Goal: Task Accomplishment & Management: Complete application form

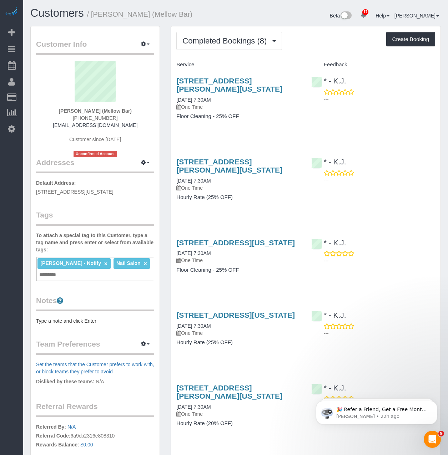
scroll to position [755, 448]
click at [196, 32] on button "Completed Bookings (8)" at bounding box center [229, 41] width 106 height 18
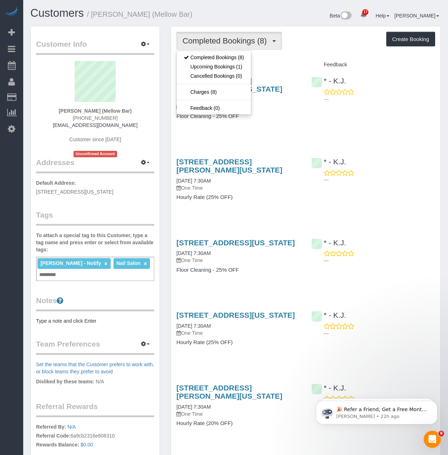
click at [309, 57] on div "Completed Bookings (8) Completed Bookings (8) Upcoming Bookings (1) Cancelled B…" at bounding box center [305, 358] width 269 height 664
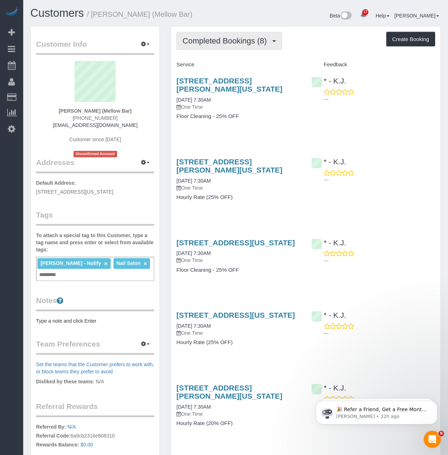
click at [207, 35] on button "Completed Bookings (8)" at bounding box center [229, 41] width 106 height 18
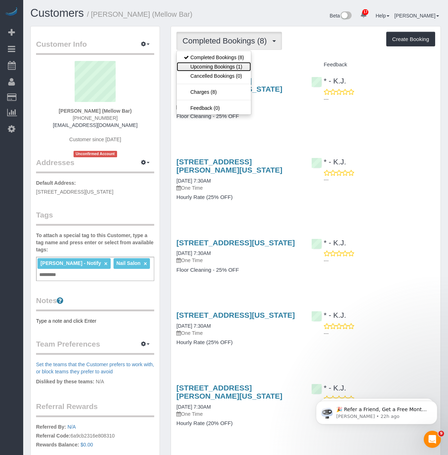
click at [207, 68] on link "Upcoming Bookings (1)" at bounding box center [214, 66] width 74 height 9
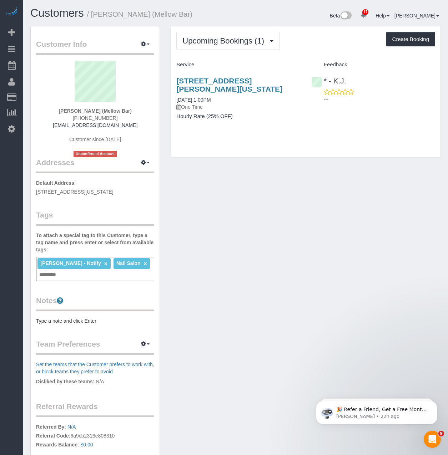
drag, startPoint x: 211, startPoint y: 91, endPoint x: 174, endPoint y: 80, distance: 38.5
click at [174, 80] on div "120 Sullivan Street, New York, NY 10012 09/12/2025 1:00PM One Time Hourly Rate …" at bounding box center [238, 102] width 134 height 63
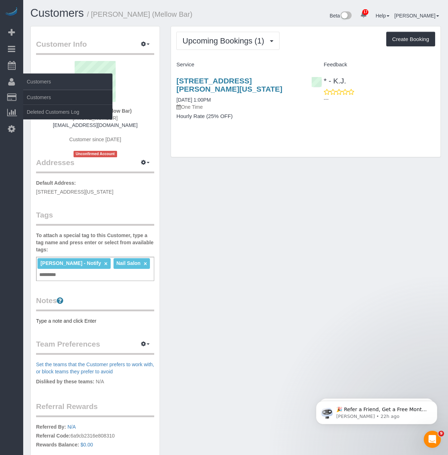
copy link "[STREET_ADDRESS][PERSON_NAME][US_STATE]"
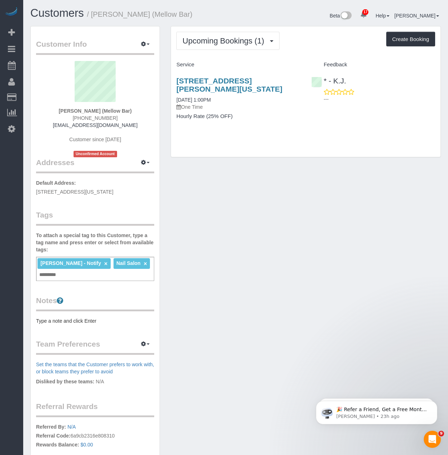
drag, startPoint x: 226, startPoint y: 173, endPoint x: 222, endPoint y: 163, distance: 10.1
click at [226, 173] on div "Customer Info Edit Contact Info Send Message Email Preferences Special Sales Ta…" at bounding box center [235, 274] width 421 height 497
drag, startPoint x: 187, startPoint y: 83, endPoint x: 177, endPoint y: 77, distance: 11.7
click at [177, 77] on h3 "[STREET_ADDRESS][PERSON_NAME][US_STATE]" at bounding box center [238, 85] width 124 height 16
copy link "120 Sullivan Street, New York, NY 10012"
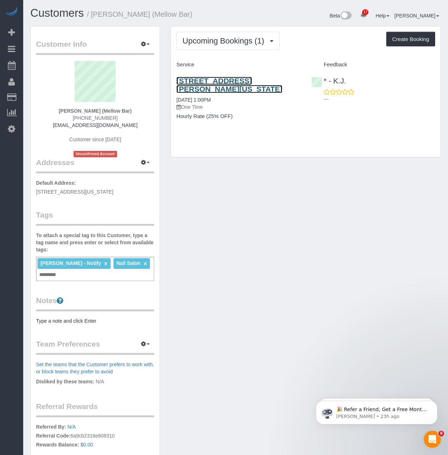
click at [233, 78] on link "120 Sullivan Street, New York, NY 10012" at bounding box center [229, 85] width 106 height 16
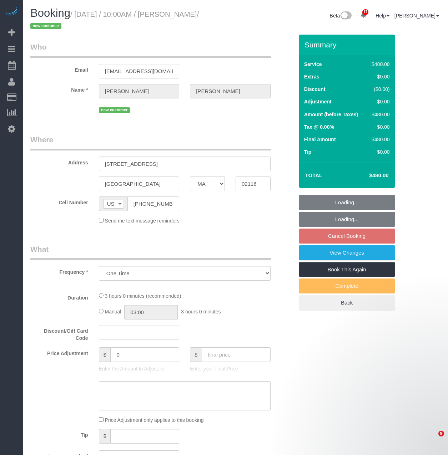
select select "MA"
select select "number:58"
select select "number:70"
select select "number:15"
select select "number:5"
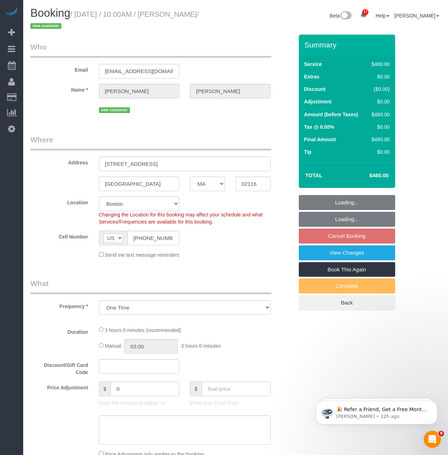
select select "spot3"
select select "object:974"
select select "2"
select select "180"
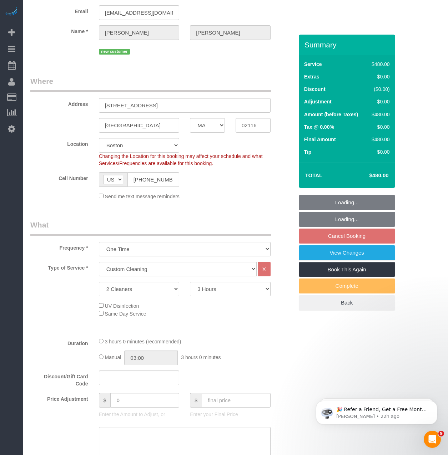
scroll to position [71, 0]
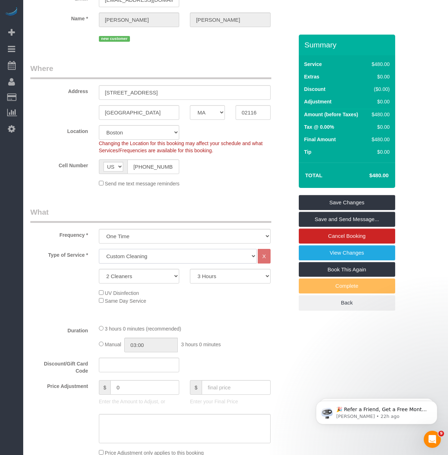
click at [147, 258] on select "Under 1,000 sq. ft. 1,001 - 1,500 sq. ft. 1,500+ sq. ft. Custom Cleaning Office…" at bounding box center [178, 256] width 158 height 15
select select "216"
click at [99, 249] on select "Under 1,000 sq. ft. 1,001 - 1,500 sq. ft. 1,500+ sq. ft. Custom Cleaning Office…" at bounding box center [178, 256] width 158 height 15
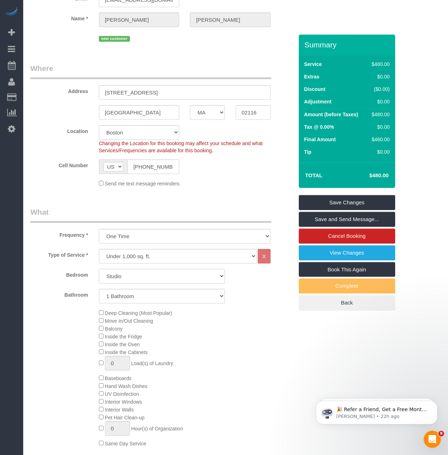
drag, startPoint x: 139, startPoint y: 275, endPoint x: 137, endPoint y: 282, distance: 7.3
click at [139, 275] on select "Studio 1 Bedroom 2 Bedrooms 3 Bedrooms" at bounding box center [162, 276] width 126 height 15
select select "1"
click at [99, 269] on select "Studio 1 Bedroom 2 Bedrooms 3 Bedrooms" at bounding box center [162, 276] width 126 height 15
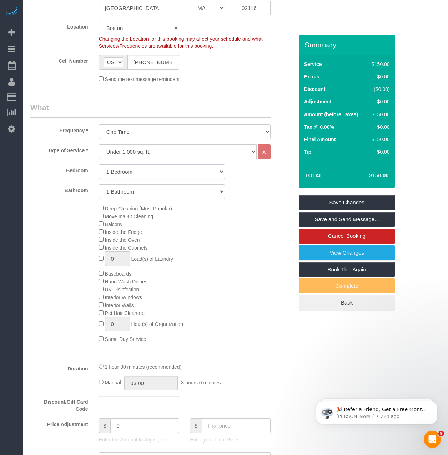
scroll to position [178, 0]
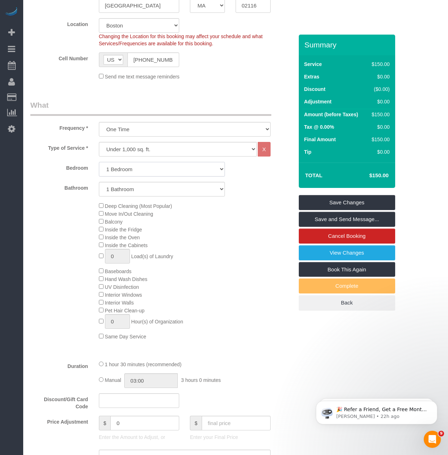
select select "spot59"
select select "spot115"
select select "spot171"
select select "spot227"
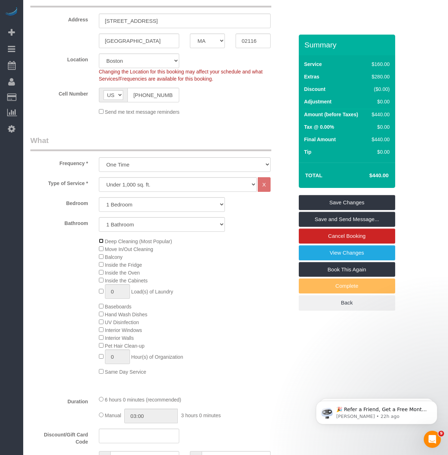
scroll to position [143, 0]
click at [161, 138] on legend "What" at bounding box center [150, 144] width 241 height 16
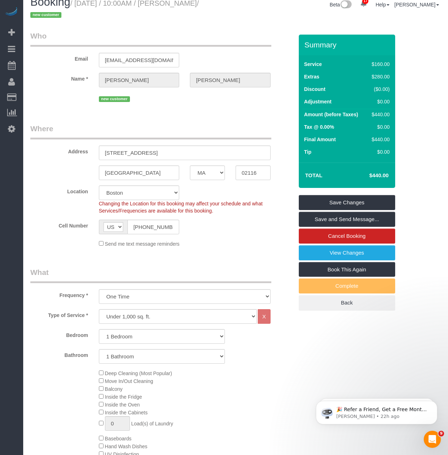
scroll to position [0, 0]
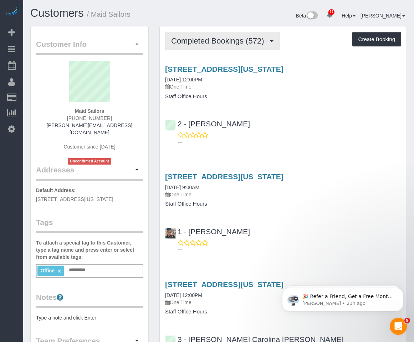
click at [201, 41] on span "Completed Bookings (572)" at bounding box center [219, 40] width 96 height 9
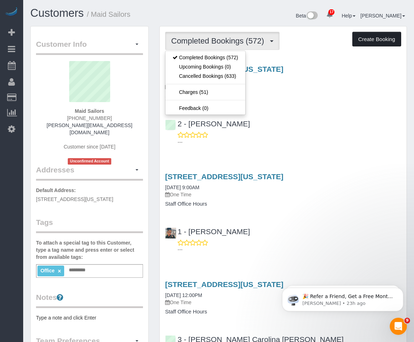
click at [389, 40] on button "Create Booking" at bounding box center [376, 39] width 49 height 15
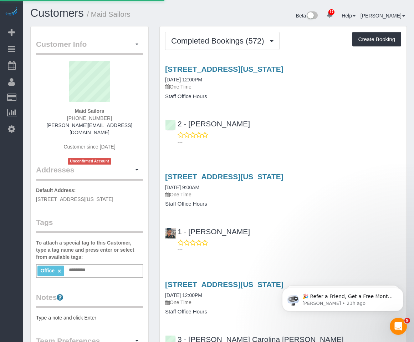
select select "NY"
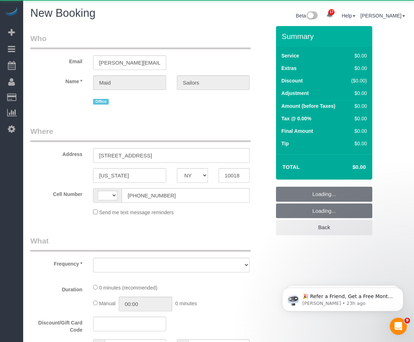
select select "string:[GEOGRAPHIC_DATA]"
select select "number:89"
select select "number:90"
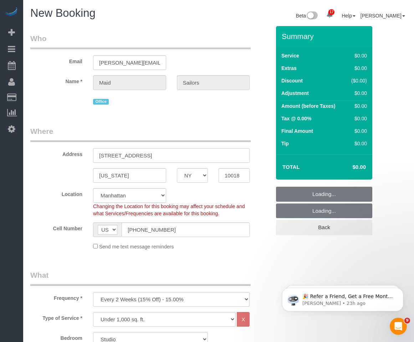
click at [178, 159] on input "333 West 39th Street, Suite. 405" at bounding box center [171, 155] width 157 height 15
select select "object:2548"
paste input "https://www.dropbox.com/scl/fi/24osm5l771glhuxz48h38/IMG_8867.mov?rlkey=5ohk5o5…"
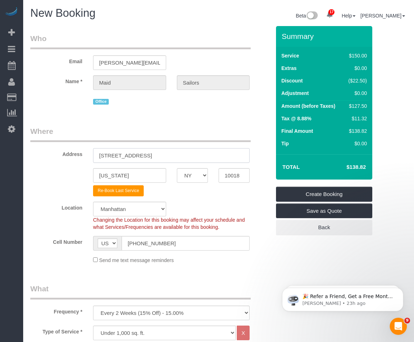
click at [220, 158] on input "333 West 39th Street, Suite. 405" at bounding box center [171, 155] width 157 height 15
paste input "120 Sullivan Street, New York, NY 10012"
type input "120 Sullivan Street, New York, NY 10012"
click at [241, 177] on input "10018" at bounding box center [234, 175] width 31 height 15
click at [414, 6] on com-1password-button at bounding box center [414, 6] width 0 height 0
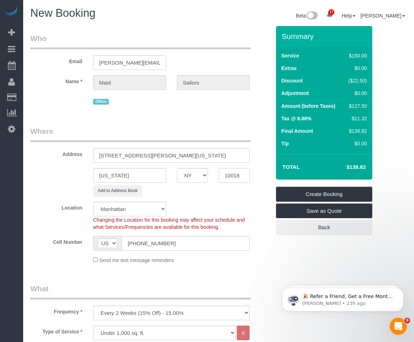
click at [241, 180] on input "10018" at bounding box center [234, 175] width 31 height 15
click at [227, 172] on input "10018" at bounding box center [234, 175] width 31 height 15
click at [227, 174] on input "10018" at bounding box center [234, 175] width 31 height 15
click at [227, 173] on input "10018" at bounding box center [234, 175] width 31 height 15
type input "10012"
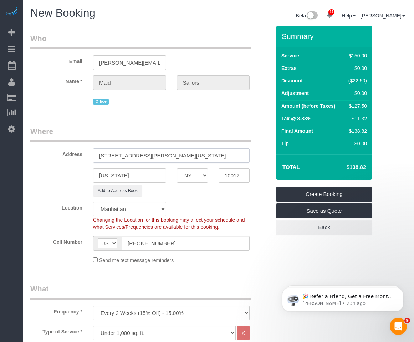
drag, startPoint x: 146, startPoint y: 154, endPoint x: 284, endPoint y: 170, distance: 139.8
click at [284, 26] on form "Who Email brendan+officecleaning@maidsailors.com Name * Maid Sailors Office Whe…" at bounding box center [218, 26] width 377 height 0
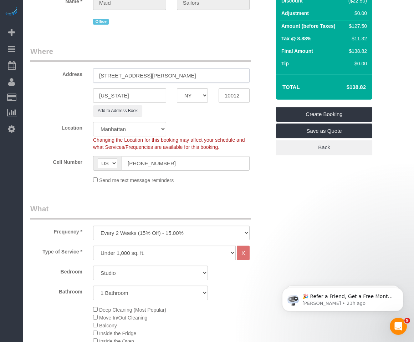
scroll to position [214, 0]
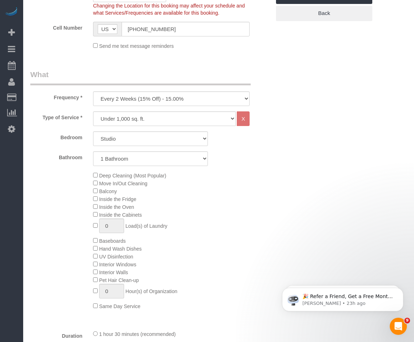
type input "[STREET_ADDRESS][PERSON_NAME]"
click at [142, 95] on select "One Time Weekly (20% Off) - 20.00% Every 2 Weeks (15% Off) - 15.00% Every 4 Wee…" at bounding box center [171, 98] width 157 height 15
select select "object:2549"
click at [93, 91] on select "One Time Weekly (20% Off) - 20.00% Every 2 Weeks (15% Off) - 15.00% Every 4 Wee…" at bounding box center [171, 98] width 157 height 15
click at [137, 120] on select "Under 1,000 sq. ft. 1,001 - 1,500 sq. ft. 1,500+ sq. ft. Custom Cleaning Office…" at bounding box center [164, 118] width 143 height 15
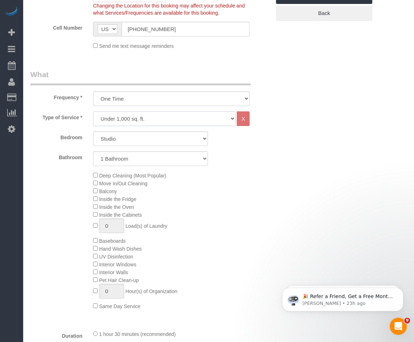
select select "213"
click at [93, 111] on select "Under 1,000 sq. ft. 1,001 - 1,500 sq. ft. 1,500+ sq. ft. Custom Cleaning Office…" at bounding box center [164, 118] width 143 height 15
select select "1"
select select "120"
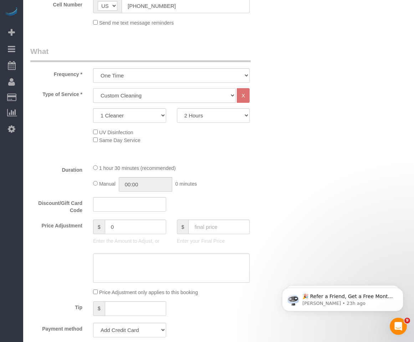
scroll to position [285, 0]
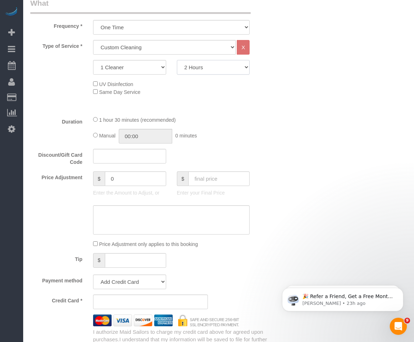
click at [204, 65] on select "2 Hours 2.5 Hours 3 Hours 3.5 Hours 4 Hours 4.5 Hours 5 Hours 5.5 Hours 6 Hours…" at bounding box center [213, 67] width 73 height 15
click at [141, 46] on select "Under 1,000 sq. ft. 1,001 - 1,500 sq. ft. 1,500+ sq. ft. Custom Cleaning Office…" at bounding box center [164, 47] width 143 height 15
select select "217"
click at [93, 40] on select "Under 1,000 sq. ft. 1,001 - 1,500 sq. ft. 1,500+ sq. ft. Custom Cleaning Office…" at bounding box center [164, 47] width 143 height 15
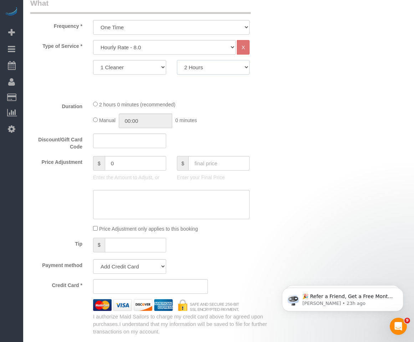
click at [204, 67] on select "1 Hour 1.5 Hour 2 Hours 2.5 Hours 3 Hours 3.5 Hours 4 Hours 4.5 Hours 5 Hours 5…" at bounding box center [213, 67] width 73 height 15
select select "90"
click at [177, 60] on select "1 Hour 1.5 Hour 2 Hours 2.5 Hours 3 Hours 3.5 Hours 4 Hours 4.5 Hours 5 Hours 5…" at bounding box center [213, 67] width 73 height 15
click at [304, 148] on div "Who Email brendan+officecleaning@maidsailors.com Name * Maid Sailors Office Whe…" at bounding box center [218, 278] width 377 height 1075
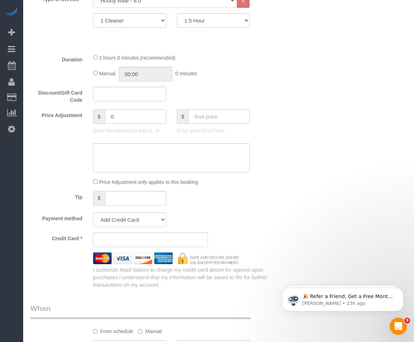
scroll to position [428, 0]
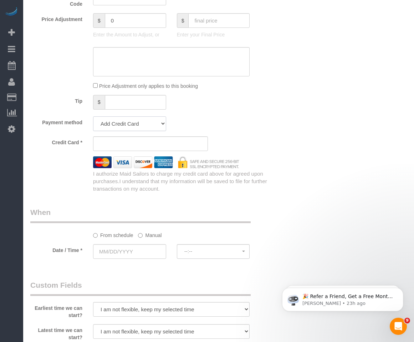
click at [150, 129] on select "Add Credit Card Cash Check Paypal" at bounding box center [129, 123] width 73 height 15
select select "string:cash"
click at [93, 116] on select "Add Credit Card Cash Check Paypal" at bounding box center [129, 123] width 73 height 15
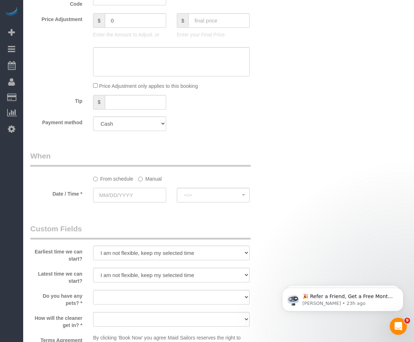
click at [125, 194] on input "text" at bounding box center [129, 195] width 73 height 15
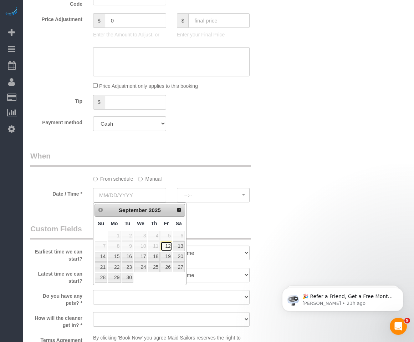
click at [169, 243] on link "12" at bounding box center [166, 246] width 11 height 10
type input "[DATE]"
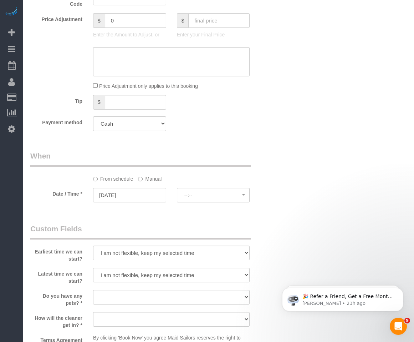
select select "spot1"
click at [289, 186] on div "Who Email brendan+officecleaning@maidsailors.com Name * Maid Sailors Office Whe…" at bounding box center [218, 107] width 377 height 1019
drag, startPoint x: 134, startPoint y: 213, endPoint x: 162, endPoint y: 204, distance: 29.7
click at [134, 213] on div "Who Email brendan+officecleaning@maidsailors.com Name * Maid Sailors Office Whe…" at bounding box center [150, 107] width 251 height 1019
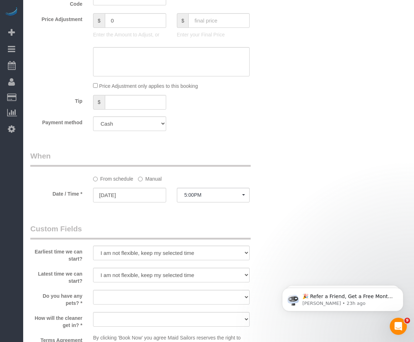
click at [199, 203] on div at bounding box center [213, 202] width 73 height 2
click at [199, 196] on span "5:00PM" at bounding box center [213, 195] width 58 height 6
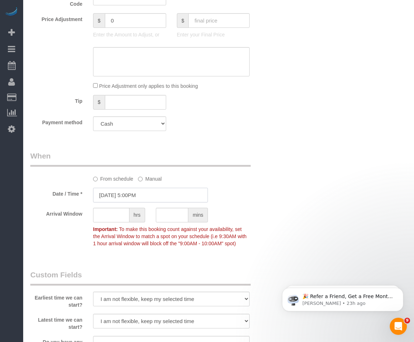
click at [187, 194] on input "[DATE] 5:00PM" at bounding box center [150, 195] width 115 height 15
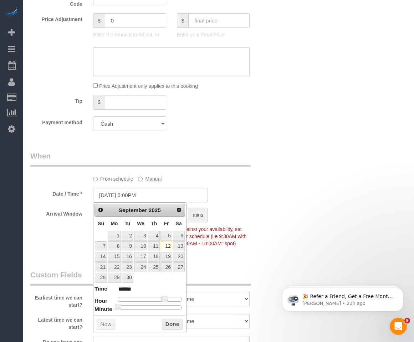
type input "[DATE] 2:00PM"
type input "******"
click at [157, 297] on div at bounding box center [150, 299] width 64 height 4
type input "[DATE] 3:00PM"
type input "******"
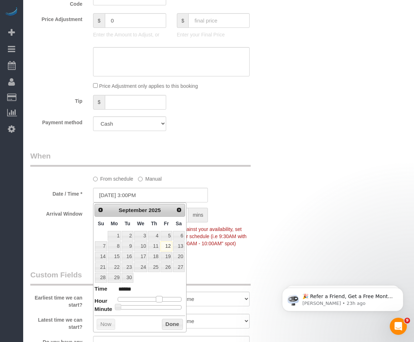
type input "[DATE] 4:00PM"
type input "******"
drag, startPoint x: 155, startPoint y: 300, endPoint x: 161, endPoint y: 300, distance: 5.4
click at [161, 300] on span at bounding box center [162, 299] width 6 height 6
type input "[DATE] 3:00PM"
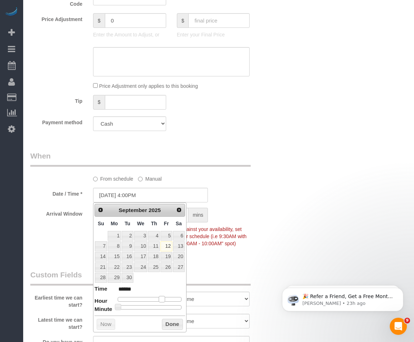
type input "******"
click at [159, 299] on span at bounding box center [159, 299] width 6 height 6
type input "[DATE] 2:00PM"
type input "******"
type input "[DATE] 1:00PM"
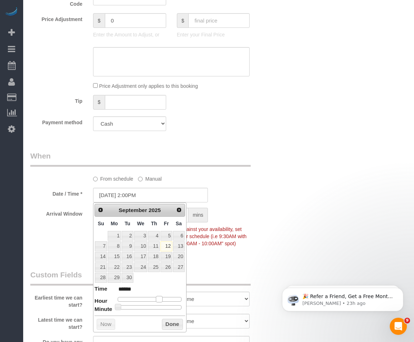
type input "******"
type input "[DATE] 2:00PM"
type input "******"
click at [158, 300] on span at bounding box center [156, 299] width 6 height 6
click at [175, 329] on button "Done" at bounding box center [172, 324] width 21 height 11
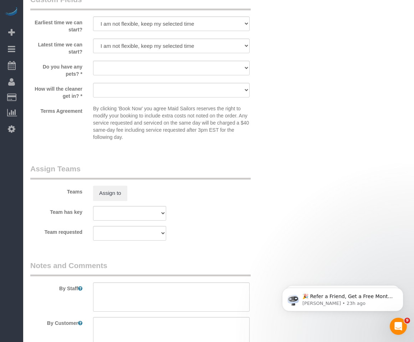
scroll to position [713, 0]
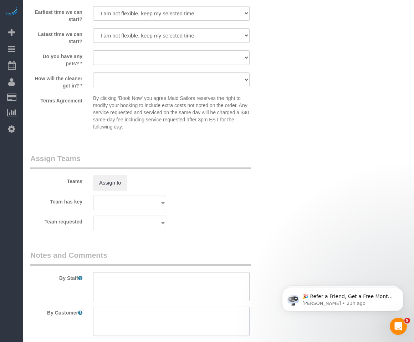
click at [129, 312] on textarea at bounding box center [171, 320] width 157 height 29
paste textarea "This is a post-construction cleaning. Video of the space: [URL][DOMAIN_NAME] Th…"
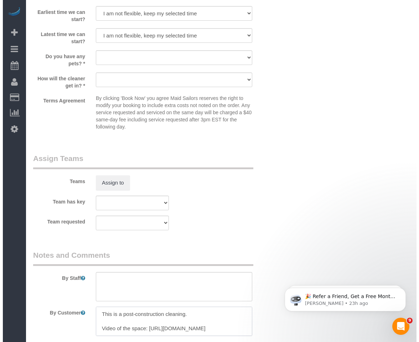
scroll to position [81, 0]
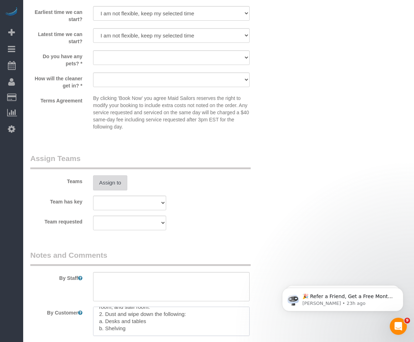
type textarea "This is a post-construction cleaning. Video of the space: [URL][DOMAIN_NAME] Th…"
click at [111, 179] on button "Assign to" at bounding box center [110, 182] width 34 height 15
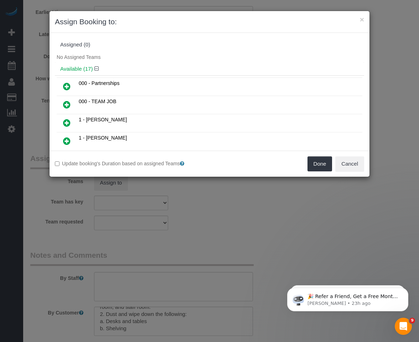
scroll to position [1387, 0]
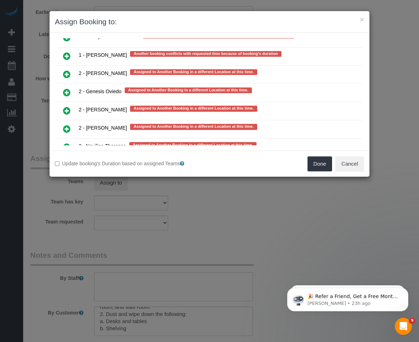
click at [68, 90] on icon at bounding box center [66, 92] width 7 height 9
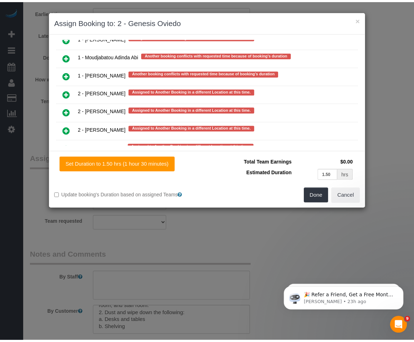
scroll to position [1407, 0]
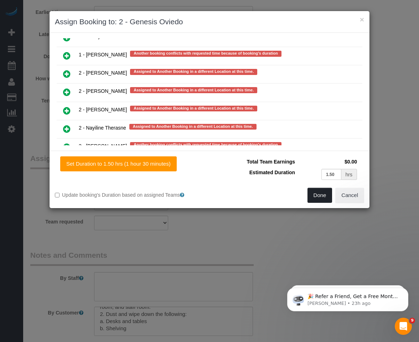
click at [322, 198] on button "Done" at bounding box center [320, 195] width 25 height 15
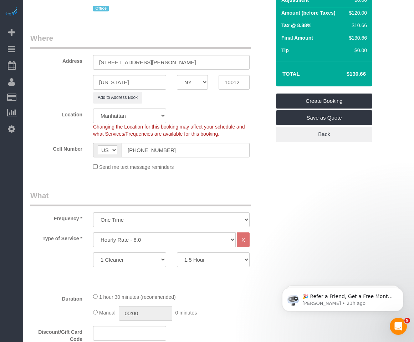
scroll to position [0, 0]
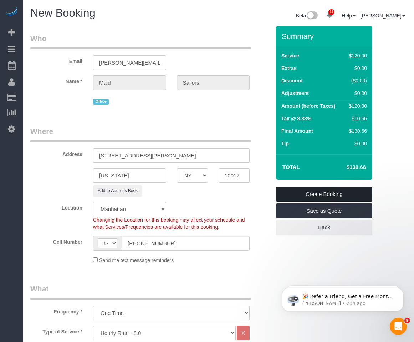
click at [312, 190] on link "Create Booking" at bounding box center [324, 194] width 96 height 15
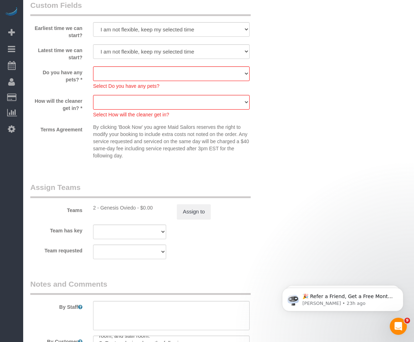
click at [126, 82] on div "Select Do you have any pets?" at bounding box center [171, 85] width 157 height 9
click at [130, 78] on select "Dog Cat None" at bounding box center [171, 73] width 157 height 15
select select "number:15"
click at [93, 66] on select "Dog Cat None" at bounding box center [171, 73] width 157 height 15
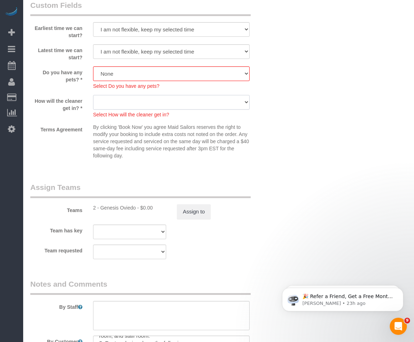
click at [136, 105] on select "We'll let you in. Doorman/Front Desk has the key. Other (Provide details)" at bounding box center [171, 102] width 157 height 15
select select "number:5"
click at [93, 95] on select "We'll let you in. Doorman/Front Desk has the key. Other (Provide details)" at bounding box center [171, 102] width 157 height 15
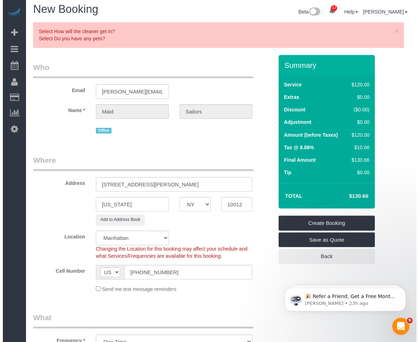
scroll to position [0, 0]
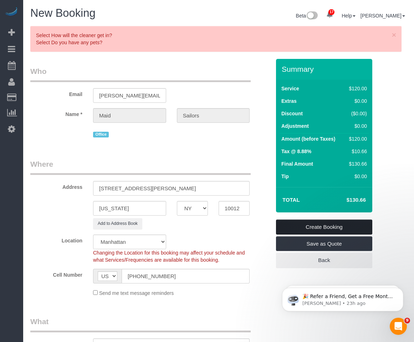
click at [317, 223] on link "Create Booking" at bounding box center [324, 226] width 96 height 15
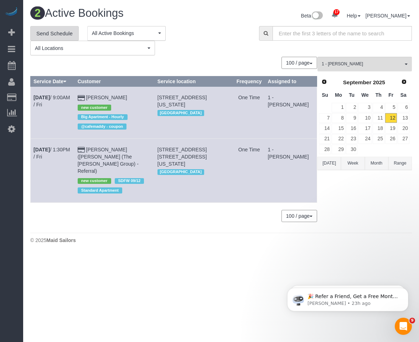
click at [55, 27] on link "Send Schedule" at bounding box center [54, 33] width 49 height 15
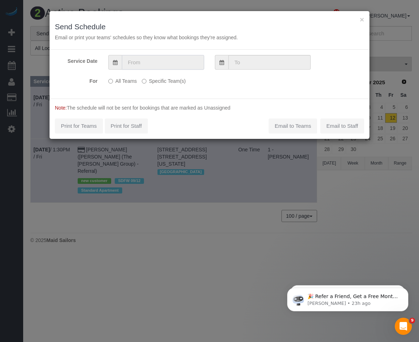
click at [156, 57] on input "text" at bounding box center [163, 62] width 82 height 15
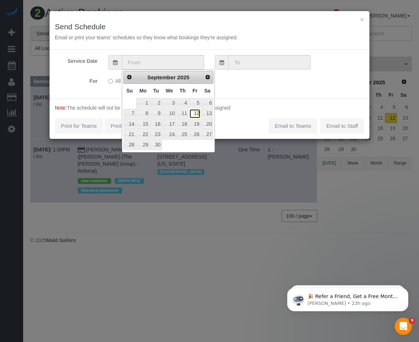
click at [198, 113] on link "12" at bounding box center [194, 114] width 11 height 10
type input "[DATE]"
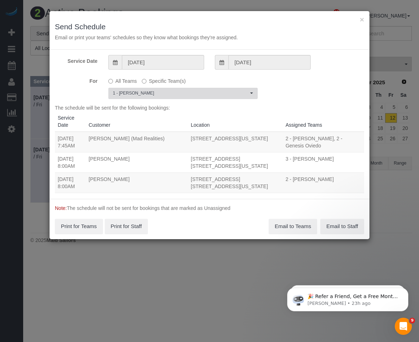
click at [141, 94] on span "1 - [PERSON_NAME]" at bounding box center [181, 93] width 136 height 6
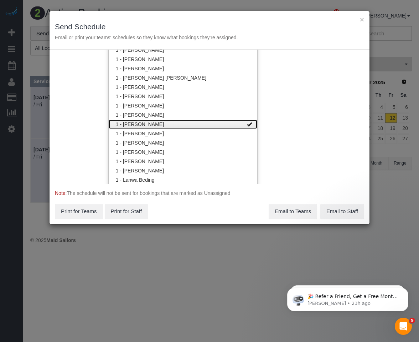
click at [142, 124] on link "1 - [PERSON_NAME]" at bounding box center [183, 123] width 149 height 9
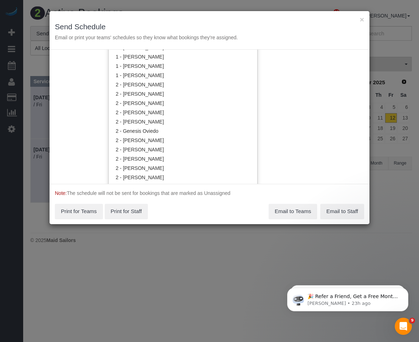
scroll to position [428, 0]
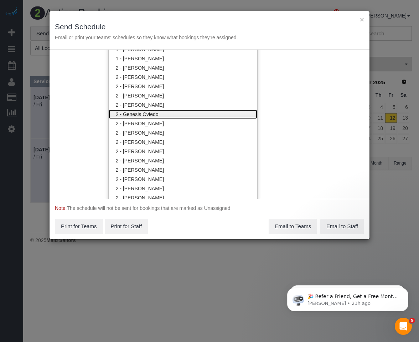
click at [143, 112] on link "2 - Genesis Oviedo" at bounding box center [183, 113] width 149 height 9
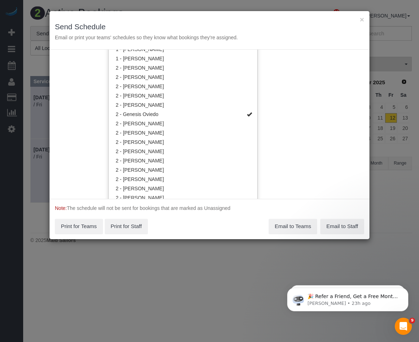
click at [184, 222] on div "Note: The schedule will not be sent for bookings that are marked as Unassigned …" at bounding box center [210, 219] width 320 height 40
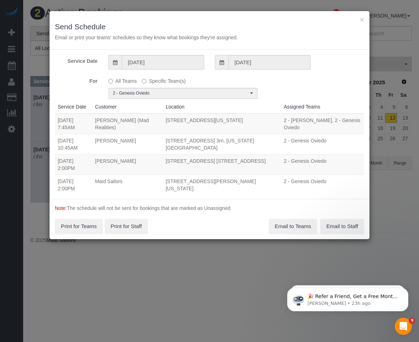
scroll to position [11, 0]
drag, startPoint x: 71, startPoint y: 182, endPoint x: 259, endPoint y: 177, distance: 188.0
click at [259, 177] on tr "09/12/2025 2:00PM Maid Sailors 120 Sullivan Street, New York, NY 10012 2 - Gene…" at bounding box center [210, 184] width 310 height 20
copy tr "[DATE] 2:00PM Maid Sailors [STREET_ADDRESS][PERSON_NAME][US_STATE]"
click at [288, 228] on button "Email to Teams" at bounding box center [293, 226] width 49 height 15
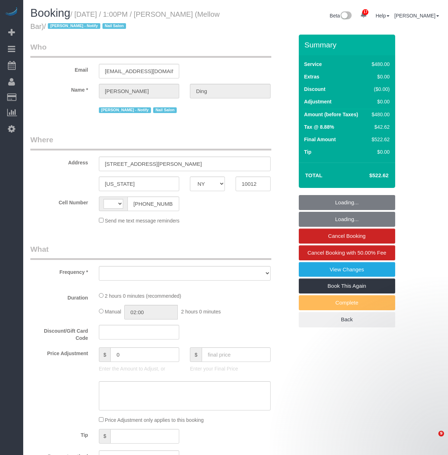
select select "NY"
select select "string:[GEOGRAPHIC_DATA]"
select select "object:781"
select select "spot1"
select select "number:89"
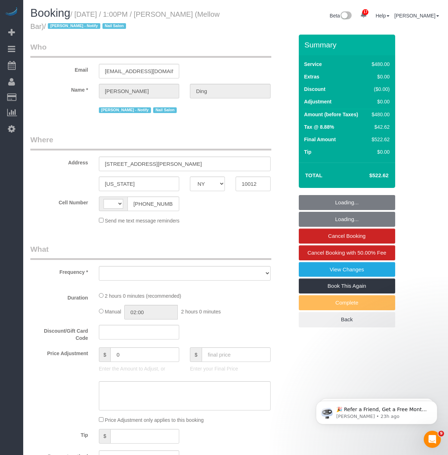
select select "number:90"
select select "number:15"
select select "number:5"
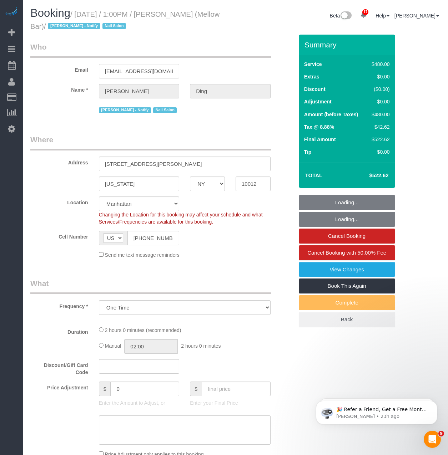
select select "object:1084"
select select "4"
select select "120"
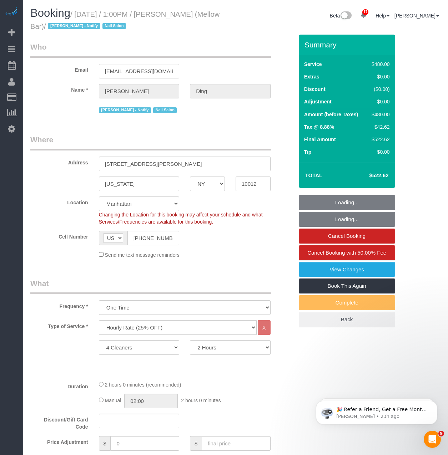
select select "string:stripe-pm_1QrmWk4VGloSiKo75g2DAvzN"
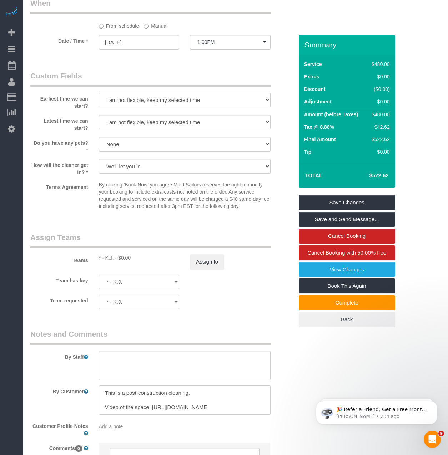
scroll to position [648, 0]
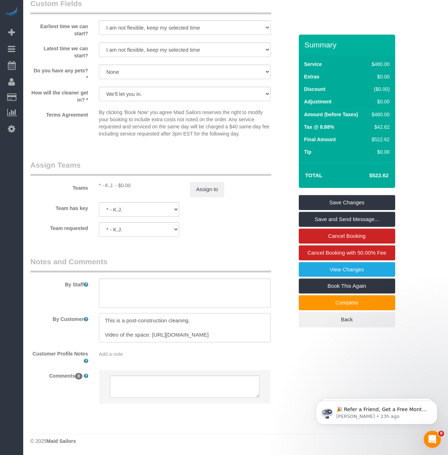
click at [155, 326] on textarea at bounding box center [185, 327] width 172 height 29
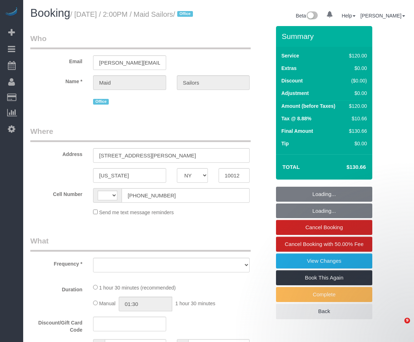
select select "NY"
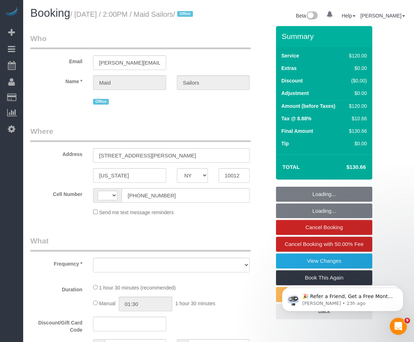
select select "string:[GEOGRAPHIC_DATA]"
select select "object:761"
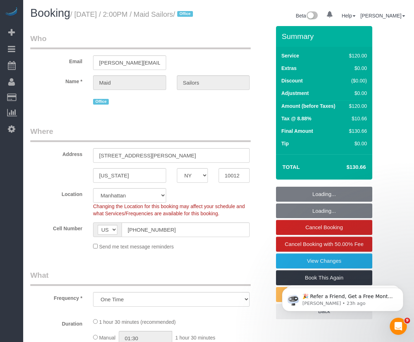
select select "number:89"
select select "number:90"
select select "number:15"
select select "number:5"
select select "object:912"
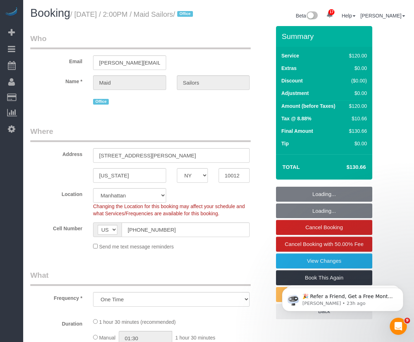
select select "90"
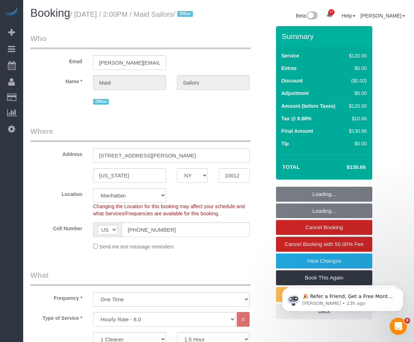
select select "spot1"
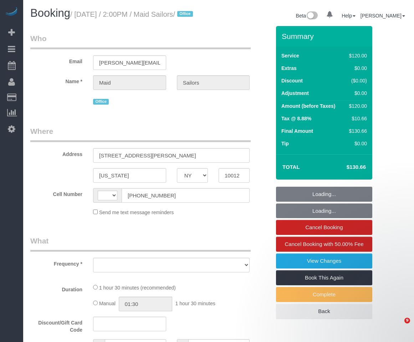
select select "NY"
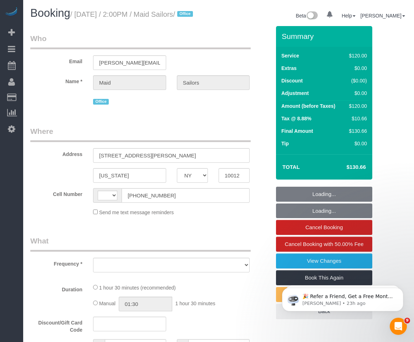
select select "string:[GEOGRAPHIC_DATA]"
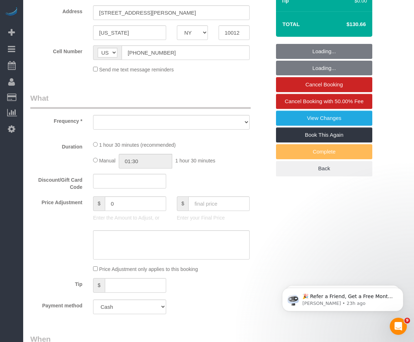
select select "object:761"
select select "90"
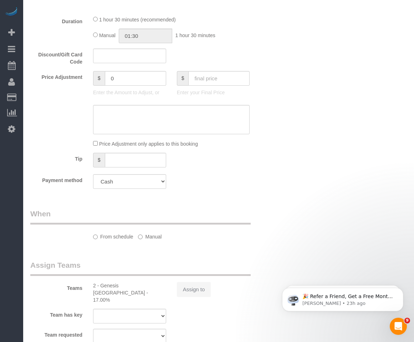
select select "number:89"
select select "number:90"
select select "number:15"
select select "number:5"
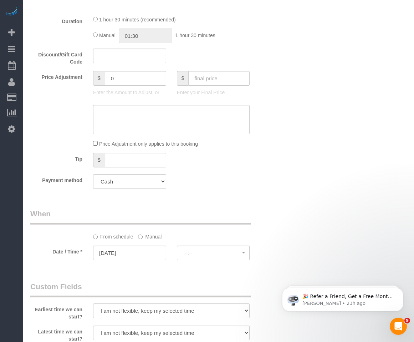
select select "object:1064"
select select "spot1"
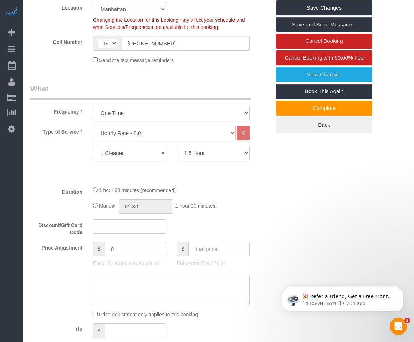
scroll to position [178, 0]
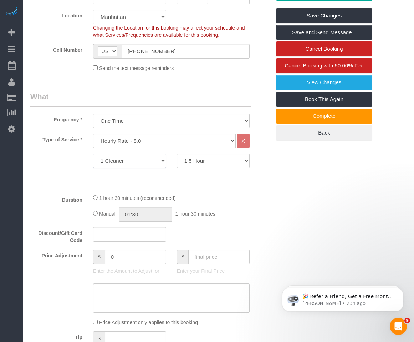
click at [105, 163] on select "1 Cleaner 2 Cleaners 3 Cleaners 4 Cleaners 5 Cleaners 6 Cleaners 7 Cleaners 8 C…" at bounding box center [129, 160] width 73 height 15
select select "3"
click at [93, 162] on select "1 Cleaner 2 Cleaners 3 Cleaners 4 Cleaners 5 Cleaners 6 Cleaners 7 Cleaners 8 C…" at bounding box center [129, 160] width 73 height 15
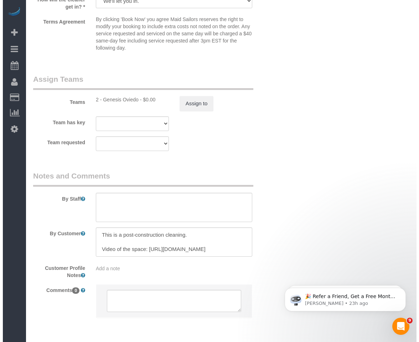
scroll to position [749, 0]
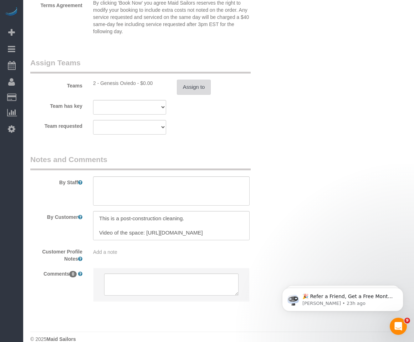
click at [195, 91] on button "Assign to" at bounding box center [194, 87] width 34 height 15
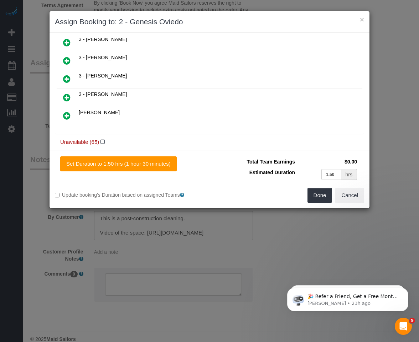
scroll to position [285, 0]
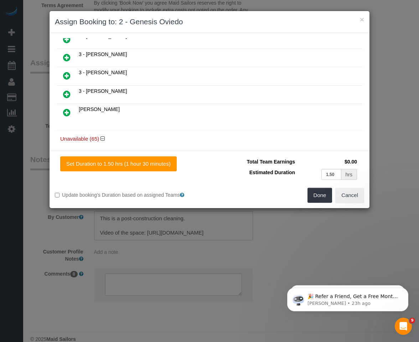
click at [72, 74] on link at bounding box center [66, 76] width 17 height 14
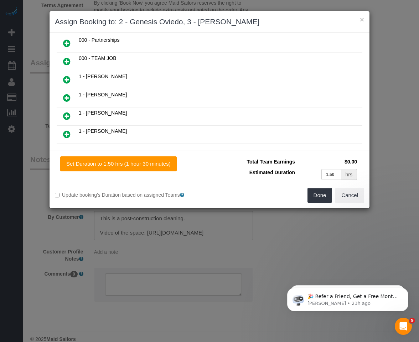
scroll to position [107, 0]
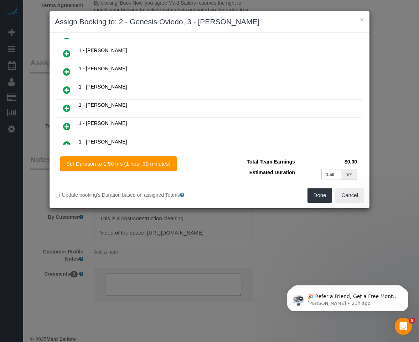
click at [62, 141] on link at bounding box center [66, 145] width 17 height 14
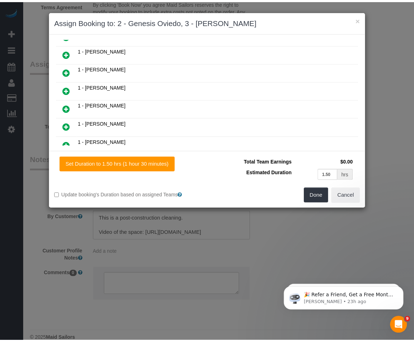
scroll to position [125, 0]
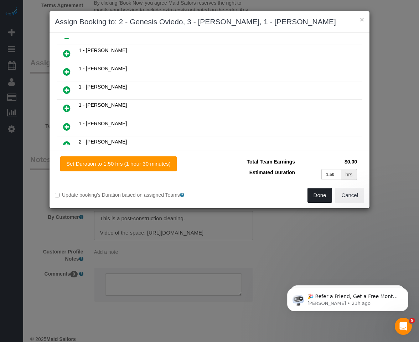
click at [316, 195] on button "Done" at bounding box center [320, 195] width 25 height 15
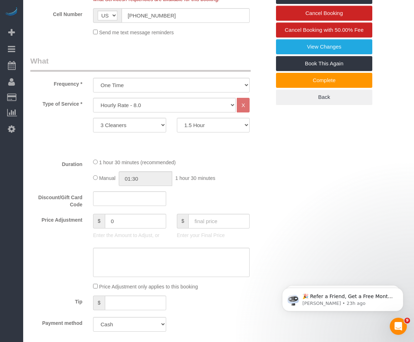
scroll to position [36, 0]
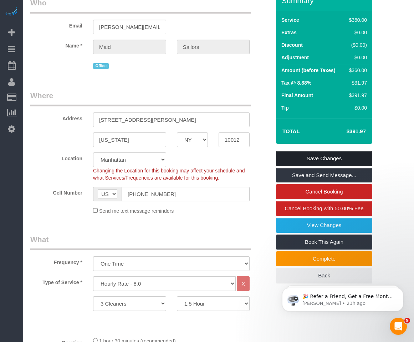
click at [321, 161] on link "Save Changes" at bounding box center [324, 158] width 96 height 15
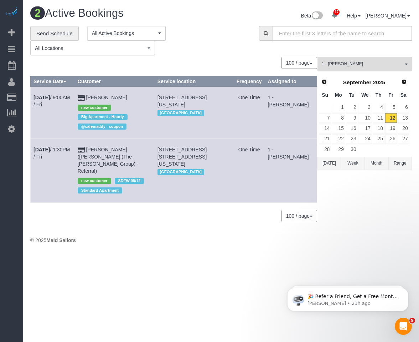
click at [53, 42] on button "All Locations" at bounding box center [92, 48] width 125 height 15
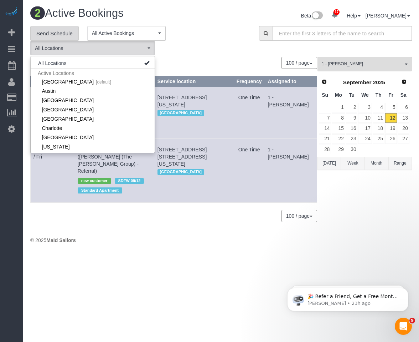
click at [54, 32] on link "Send Schedule" at bounding box center [54, 33] width 49 height 15
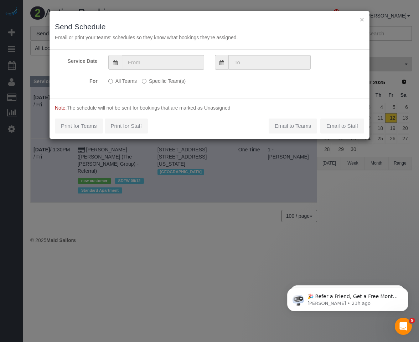
click at [121, 56] on span at bounding box center [115, 62] width 14 height 15
click at [134, 63] on input "text" at bounding box center [163, 62] width 82 height 15
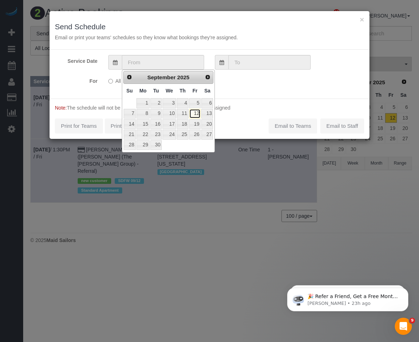
click at [195, 112] on link "12" at bounding box center [194, 114] width 11 height 10
type input "[DATE]"
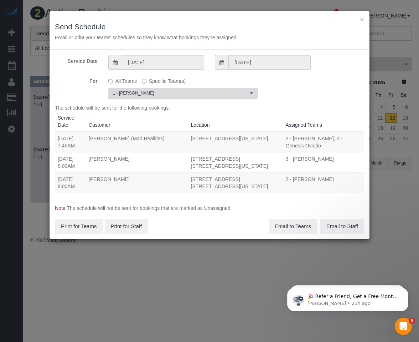
click at [148, 91] on span "1 - [PERSON_NAME]" at bounding box center [181, 93] width 136 height 6
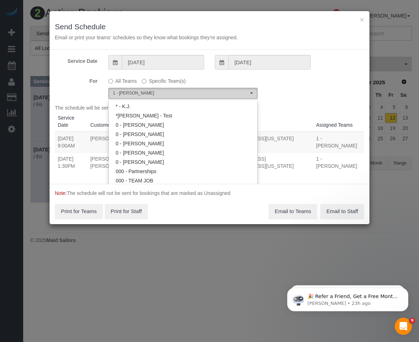
scroll to position [214, 0]
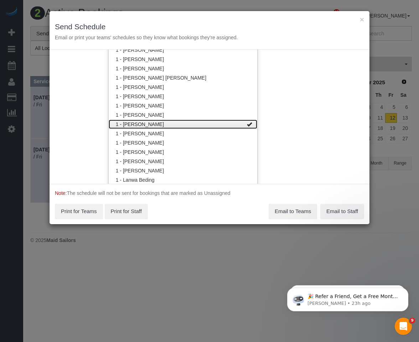
click at [147, 122] on link "1 - [PERSON_NAME]" at bounding box center [183, 123] width 149 height 9
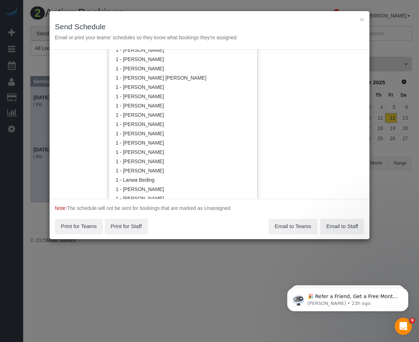
click at [284, 83] on div "Service Date [DATE] [DATE] For All Teams Specific Team(s) Choose Team(s) * - K.…" at bounding box center [210, 124] width 320 height 149
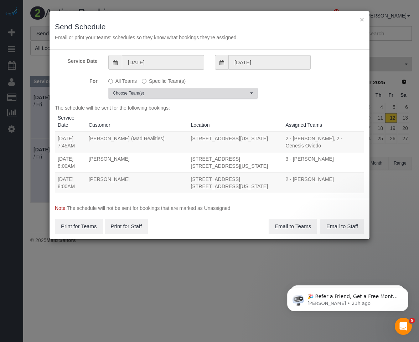
click at [179, 94] on span "Choose Team(s)" at bounding box center [181, 93] width 136 height 6
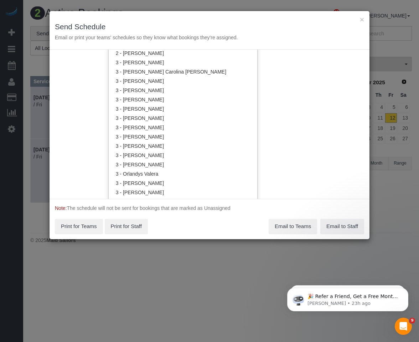
scroll to position [606, 0]
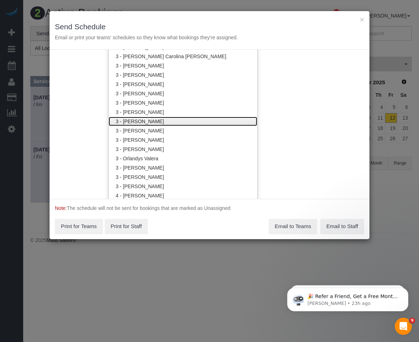
click at [159, 124] on link "3 - [PERSON_NAME]" at bounding box center [183, 121] width 149 height 9
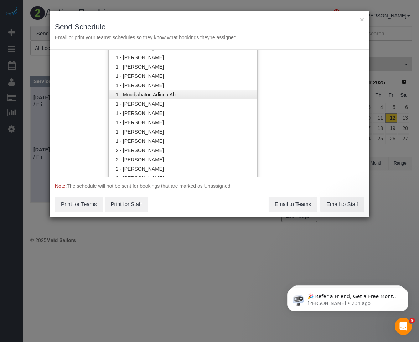
scroll to position [357, 0]
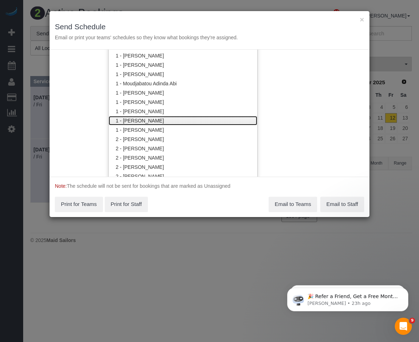
click at [157, 124] on link "1 - [PERSON_NAME]" at bounding box center [183, 120] width 149 height 9
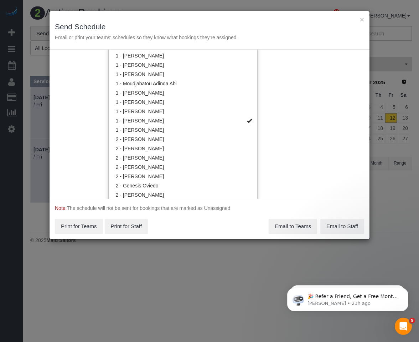
click at [174, 233] on div "Note: The schedule will not be sent for bookings that are marked as Unassigned …" at bounding box center [210, 219] width 320 height 40
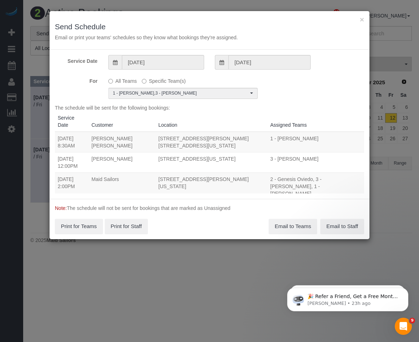
drag, startPoint x: 54, startPoint y: 170, endPoint x: 229, endPoint y: 183, distance: 174.8
click at [229, 183] on div "Service Date [DATE] [DATE] For All Teams Specific Team(s) 1 - [PERSON_NAME] , 3…" at bounding box center [210, 124] width 320 height 149
click at [230, 188] on div "The schedule will be sent for the following bookings: Service Date Customer Loc…" at bounding box center [210, 148] width 310 height 89
drag, startPoint x: 56, startPoint y: 172, endPoint x: 244, endPoint y: 172, distance: 187.6
click at [244, 172] on tr "[DATE] 2:00PM Maid Sailors [STREET_ADDRESS][PERSON_NAME][US_STATE] 2 - Genesis …" at bounding box center [210, 185] width 310 height 27
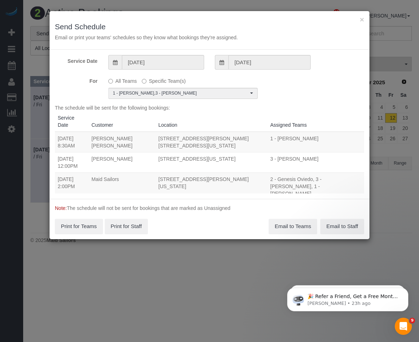
copy tr "[DATE] 2:00PM Maid Sailors [STREET_ADDRESS][PERSON_NAME][US_STATE]"
click at [308, 229] on button "Email to Teams" at bounding box center [293, 226] width 49 height 15
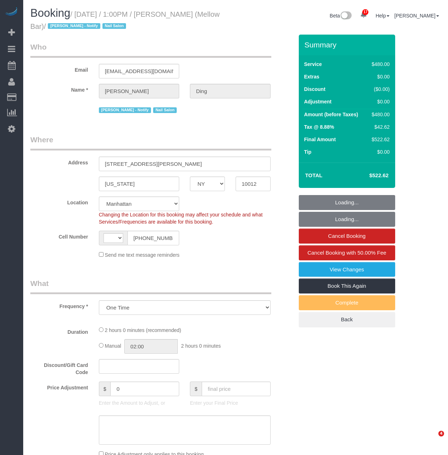
select select "NY"
select select "number:89"
select select "number:90"
select select "number:15"
select select "number:5"
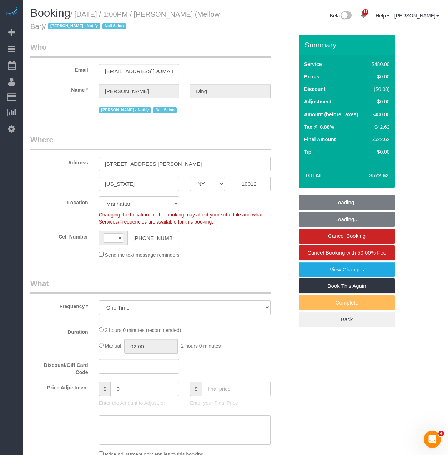
select select "object:832"
select select "string:US"
select select "4"
select select "120"
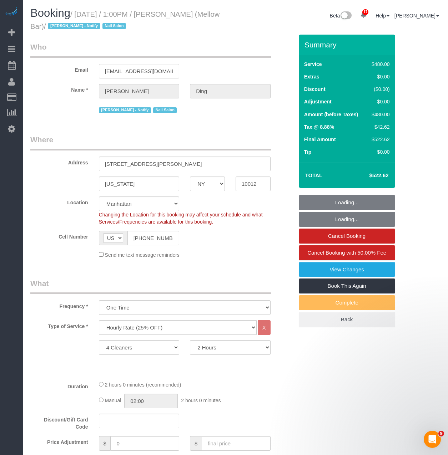
select select "spot1"
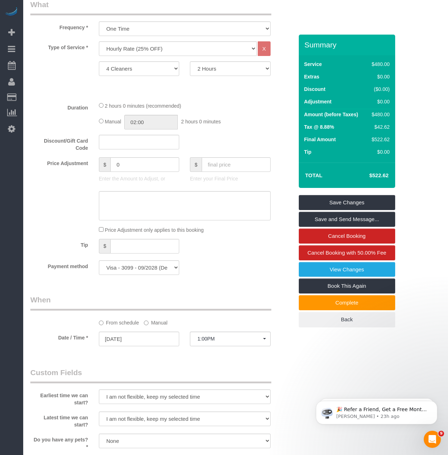
scroll to position [285, 0]
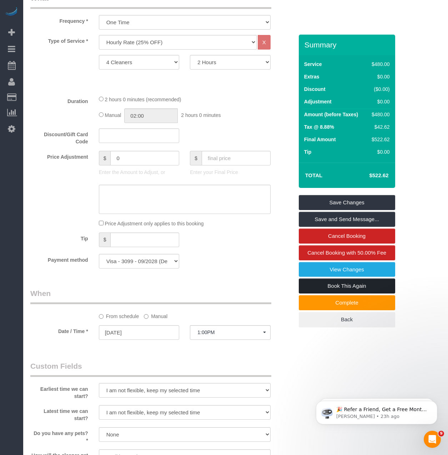
click at [315, 284] on link "Book This Again" at bounding box center [347, 286] width 96 height 15
select select "NY"
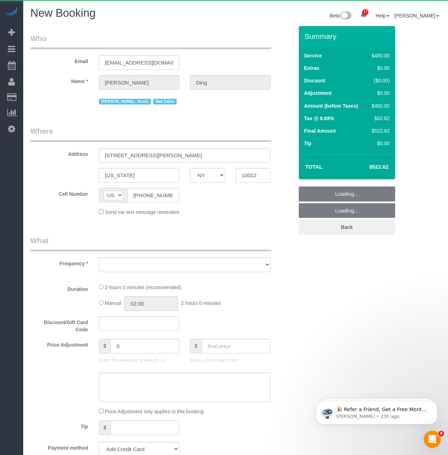
select select "number:89"
select select "number:90"
select select "number:15"
select select "number:5"
select select "string:stripe-pm_1QrmWk4VGloSiKo75g2DAvzN"
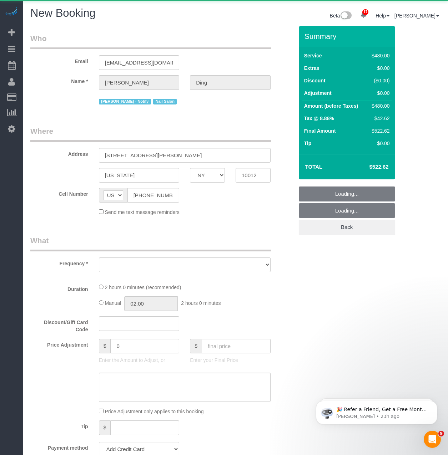
select select "4"
select select "120"
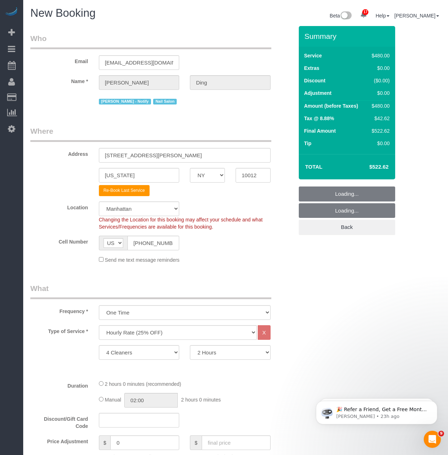
select select "object:2933"
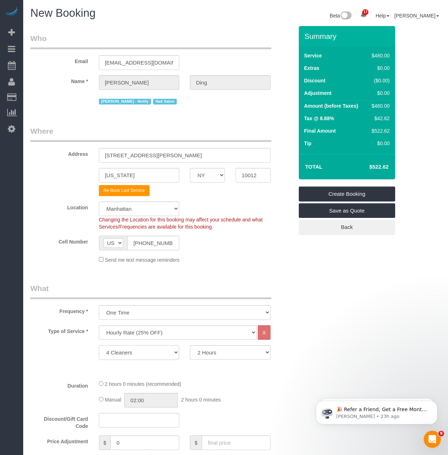
click at [175, 348] on select "1 Cleaner 2 Cleaners 3 Cleaners 4 Cleaners 5 Cleaners 6 Cleaners 7 Cleaners 8 C…" at bounding box center [139, 352] width 81 height 15
select select "3"
click at [99, 345] on select "1 Cleaner 2 Cleaners 3 Cleaners 4 Cleaners 5 Cleaners 6 Cleaners 7 Cleaners 8 C…" at bounding box center [139, 352] width 81 height 15
click at [203, 354] on select "0.5 Hours 1 Hour 1.5 Hour 2 Hours 2.5 Hours 3 Hours 3.5 Hours 4 Hours 4.5 Hours…" at bounding box center [230, 352] width 81 height 15
select select "90"
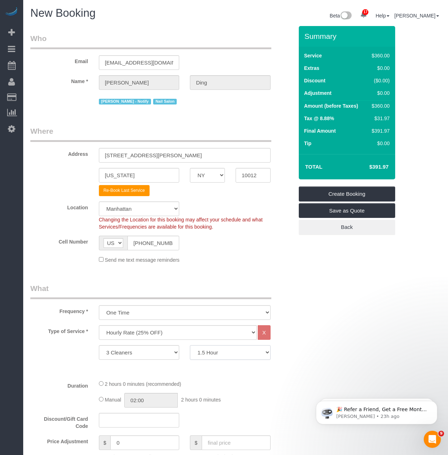
click at [190, 345] on select "0.5 Hours 1 Hour 1.5 Hour 2 Hours 2.5 Hours 3 Hours 3.5 Hours 4 Hours 4.5 Hours…" at bounding box center [230, 352] width 81 height 15
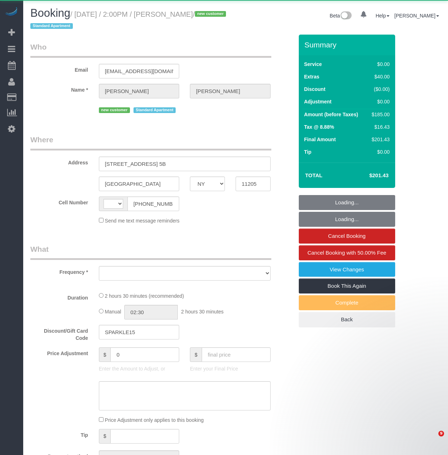
select select "NY"
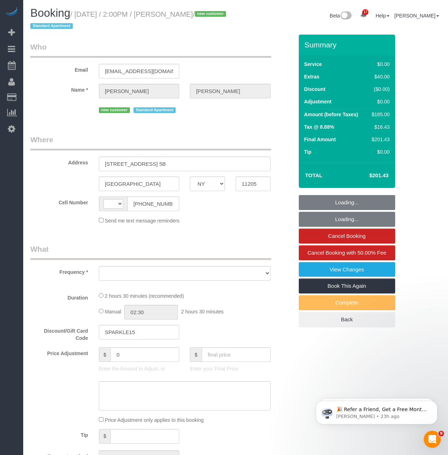
select select "string:[GEOGRAPHIC_DATA]"
select select "string:stripe-pm_1S5Gr74VGloSiKo7HAbSvlRl"
select select "1"
select select "number:60"
select select "number:76"
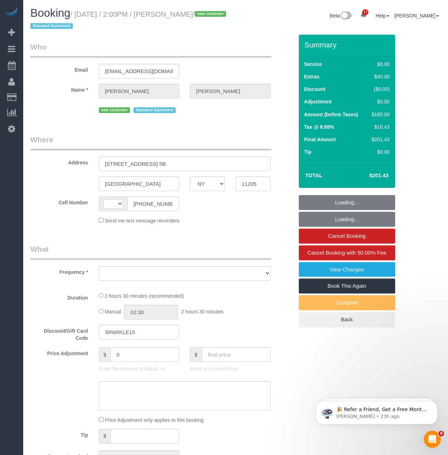
select select "number:15"
select select "number:5"
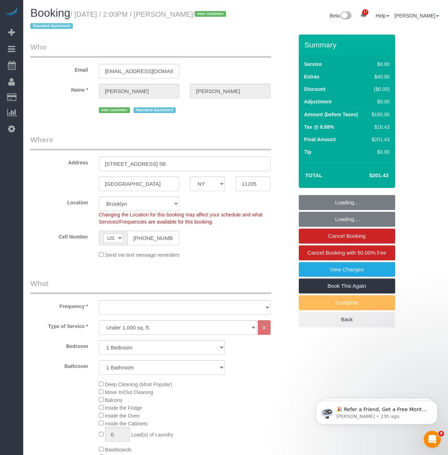
select select "object:1036"
select select "spot1"
select select "1"
select select "object:1459"
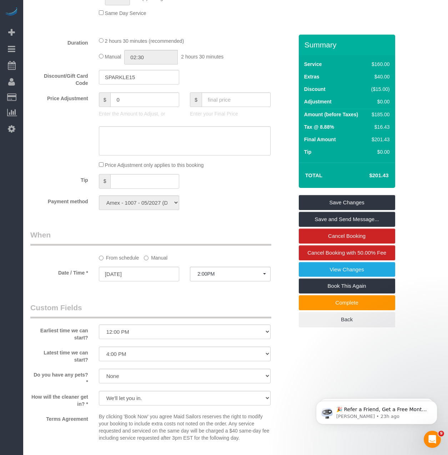
scroll to position [535, 0]
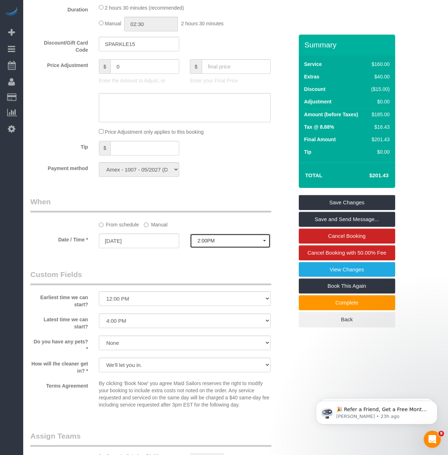
click at [206, 243] on span "2:00PM" at bounding box center [230, 241] width 66 height 6
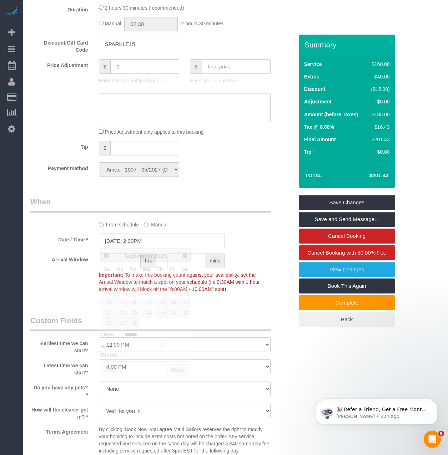
click at [149, 239] on input "09/12/2025 2:00PM" at bounding box center [162, 241] width 126 height 15
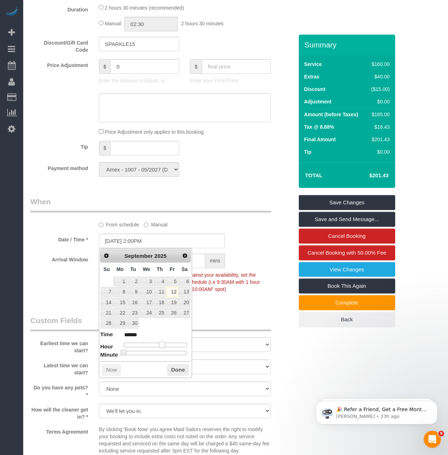
type input "09/12/2025 3:00PM"
type input "******"
click at [167, 343] on span at bounding box center [165, 345] width 6 height 6
type input "09/12/2025 3:35PM"
type input "******"
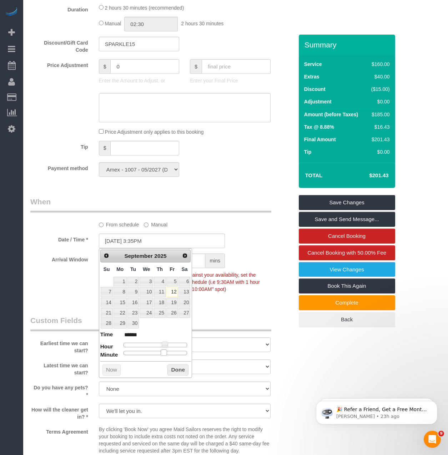
type input "09/12/2025 3:40PM"
type input "******"
type input "09/12/2025 3:35PM"
type input "******"
type input "09/12/2025 3:30PM"
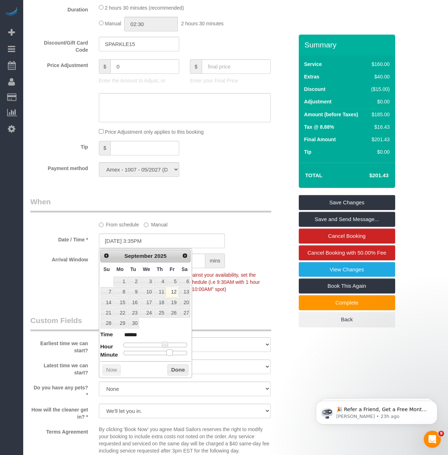
type input "******"
click at [161, 354] on div at bounding box center [155, 353] width 64 height 4
click at [175, 368] on button "Done" at bounding box center [177, 370] width 21 height 11
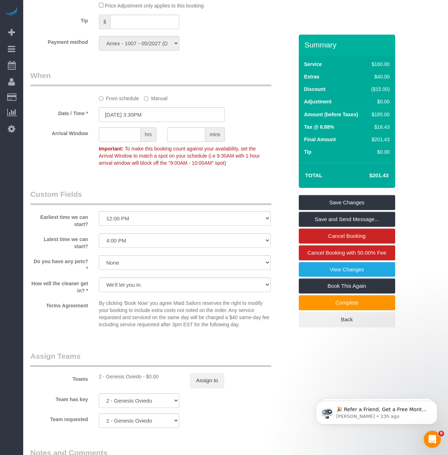
scroll to position [678, 0]
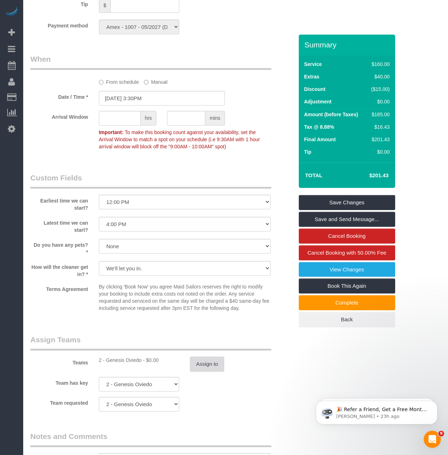
click at [219, 365] on button "Assign to" at bounding box center [207, 364] width 34 height 15
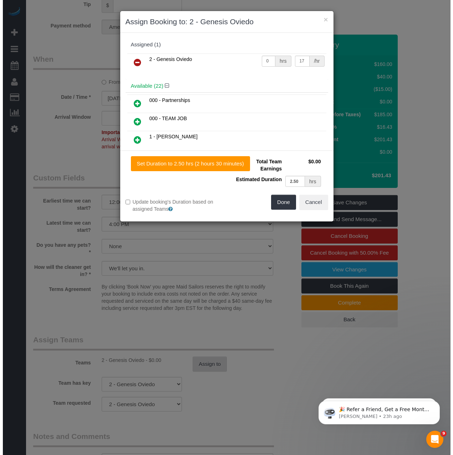
scroll to position [676, 0]
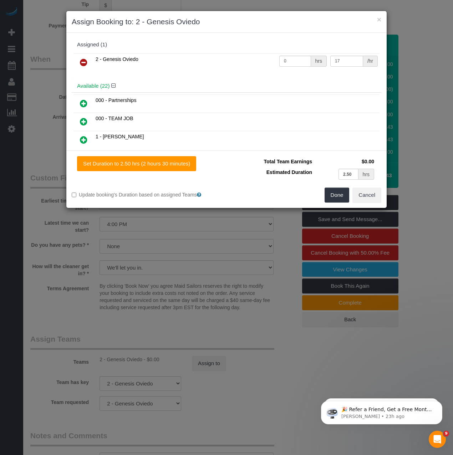
click at [80, 60] on icon at bounding box center [83, 62] width 7 height 9
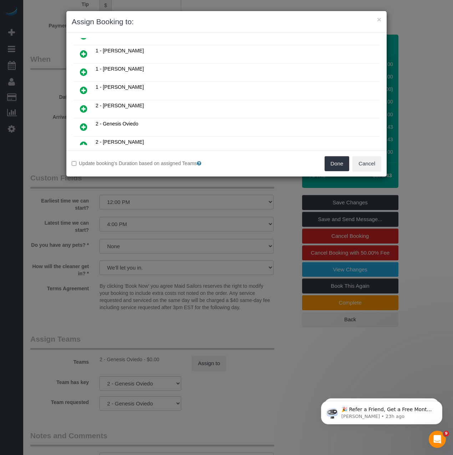
scroll to position [265, 0]
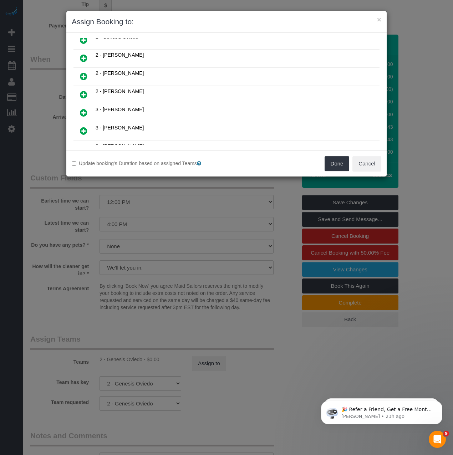
click at [79, 96] on link at bounding box center [83, 95] width 17 height 14
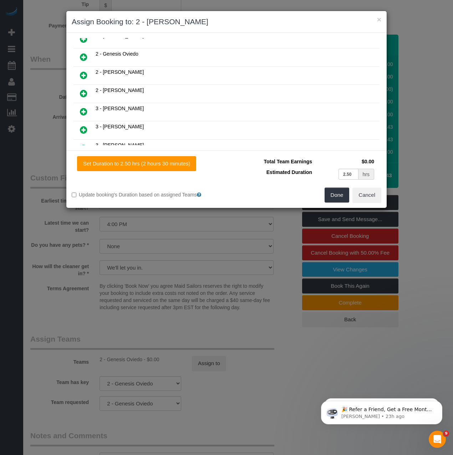
scroll to position [282, 0]
click at [341, 191] on button "Done" at bounding box center [337, 195] width 25 height 15
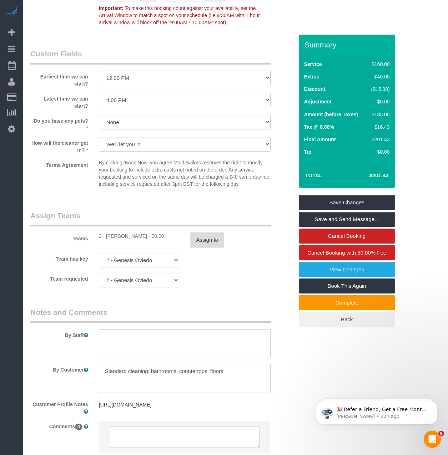
scroll to position [709, 0]
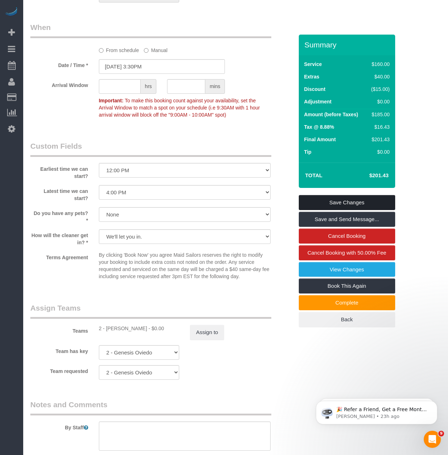
click at [366, 203] on link "Save Changes" at bounding box center [347, 202] width 96 height 15
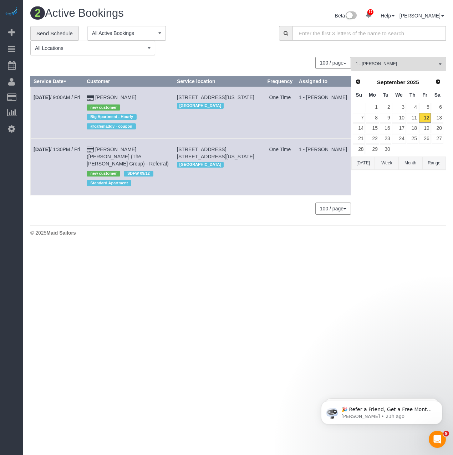
click at [121, 241] on body "17 Beta Your Notifications You have 0 alerts × You have 7 to charge for 09/11/2…" at bounding box center [226, 227] width 453 height 455
click at [54, 34] on link "Send Schedule" at bounding box center [54, 33] width 49 height 15
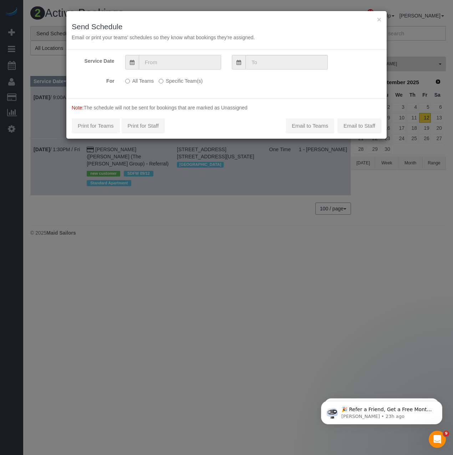
click at [214, 68] on input "text" at bounding box center [180, 62] width 82 height 15
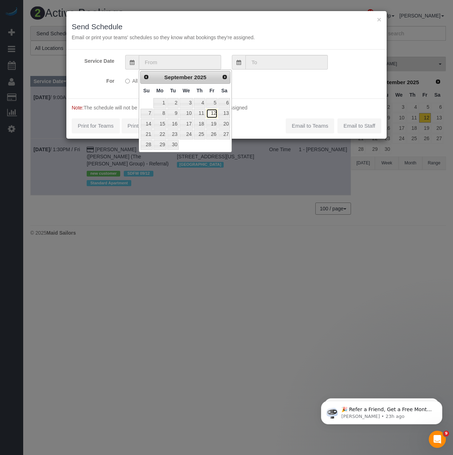
click at [214, 115] on link "12" at bounding box center [211, 114] width 11 height 10
type input "09/12/2025"
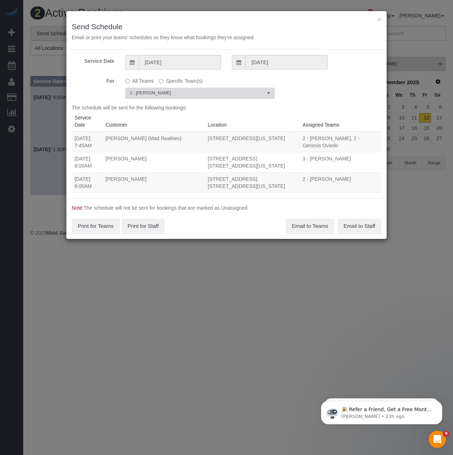
click at [174, 97] on button "1 - Ingrid Malasi Choose Team(s)" at bounding box center [199, 93] width 149 height 11
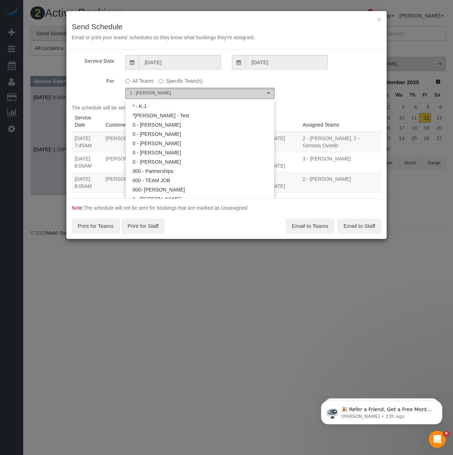
scroll to position [214, 0]
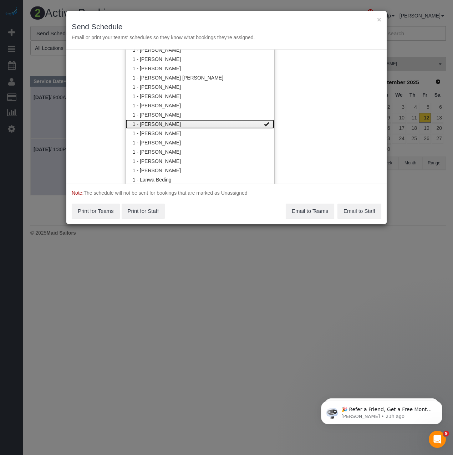
click at [174, 124] on link "1 - Ingrid Malasi" at bounding box center [200, 123] width 149 height 9
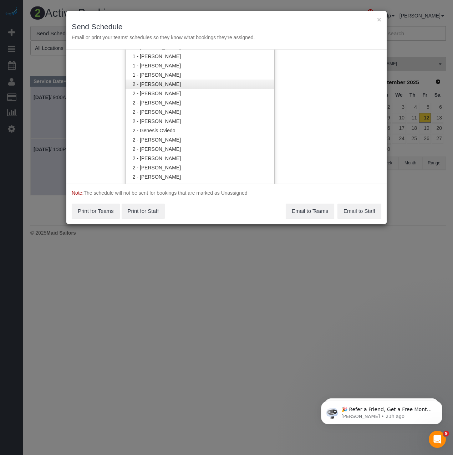
scroll to position [428, 0]
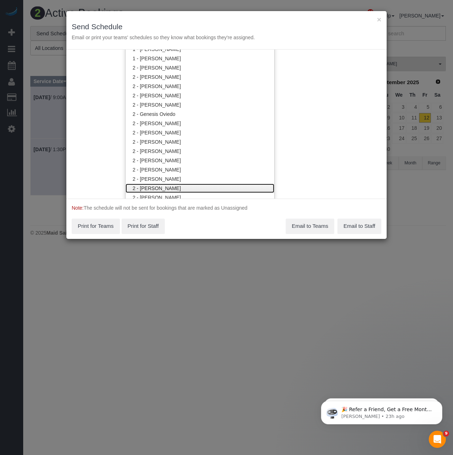
click at [165, 186] on link "2 - [PERSON_NAME]" at bounding box center [200, 188] width 149 height 9
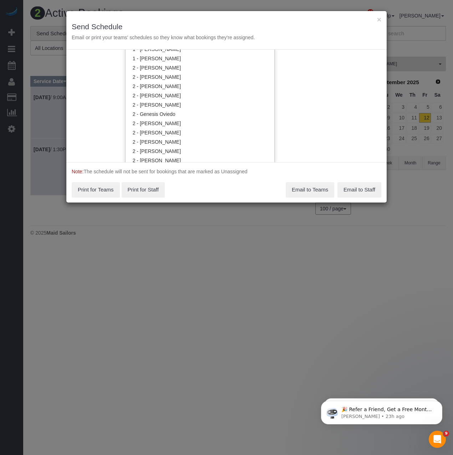
click at [95, 81] on div "Service Date 09/12/2025 09/12/2025 For All Teams Specific Team(s) 2 - Marilu Qu…" at bounding box center [226, 106] width 320 height 113
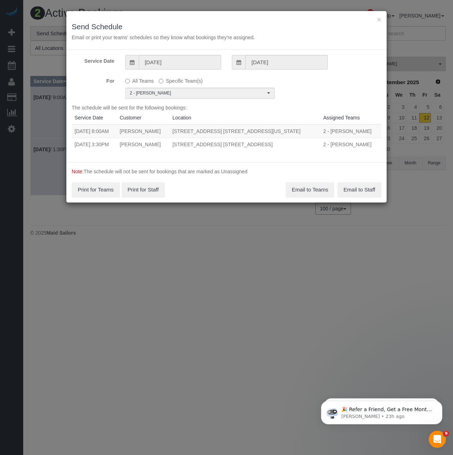
scroll to position [0, 0]
drag, startPoint x: 74, startPoint y: 145, endPoint x: 309, endPoint y: 142, distance: 235.1
click at [309, 142] on tr "09/12/2025 3:30PM Nathaniel Johnson 263 Franklin Avenue, Apt. 5b, Brooklyn, NY …" at bounding box center [227, 144] width 310 height 13
copy tr "09/12/2025 3:30PM Nathaniel Johnson 263 Franklin Avenue, Apt. 5b, Brooklyn, NY …"
click at [270, 182] on div "Note: The schedule will not be sent for bookings that are marked as Unassigned …" at bounding box center [226, 182] width 320 height 40
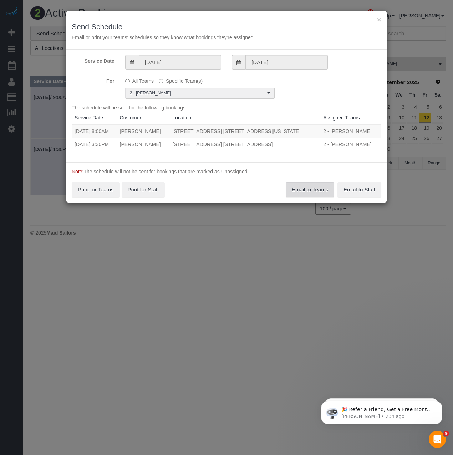
drag, startPoint x: 300, startPoint y: 187, endPoint x: 301, endPoint y: 179, distance: 7.5
click at [301, 179] on div "Note: The schedule will not be sent for bookings that are marked as Unassigned …" at bounding box center [226, 182] width 320 height 40
drag, startPoint x: 131, startPoint y: 146, endPoint x: 176, endPoint y: 147, distance: 45.7
click at [170, 147] on td "Nathaniel Johnson" at bounding box center [143, 144] width 53 height 13
copy td "Nathaniel Johnson"
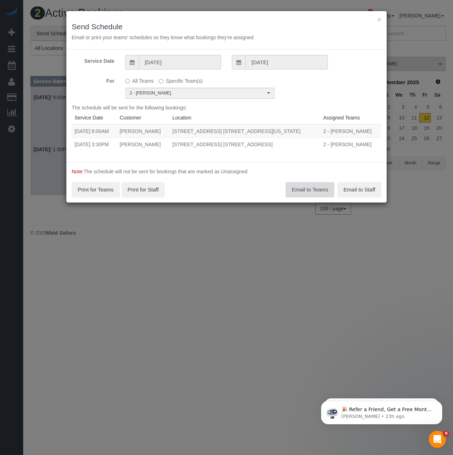
click at [316, 187] on button "Email to Teams" at bounding box center [310, 189] width 49 height 15
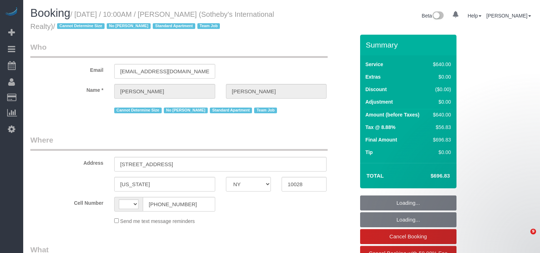
select select "NY"
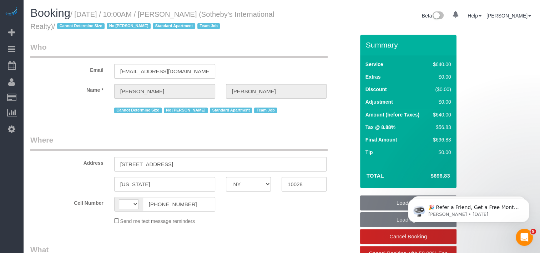
select select "string:[GEOGRAPHIC_DATA]"
select select "number:57"
select select "number:74"
select select "number:15"
select select "number:6"
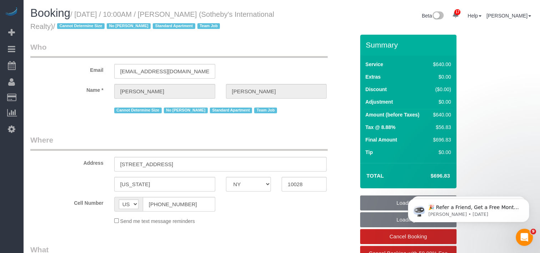
select select "string:stripe-pm_1LyzvD4VGloSiKo7z6mm3lkI"
select select "240"
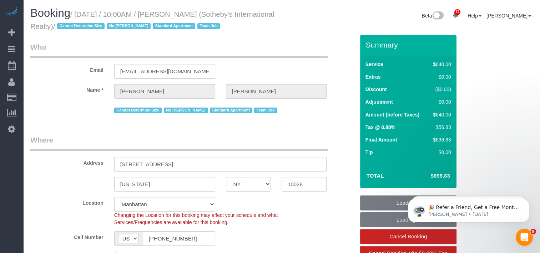
select select "object:1031"
select select "spot1"
select select "object:1465"
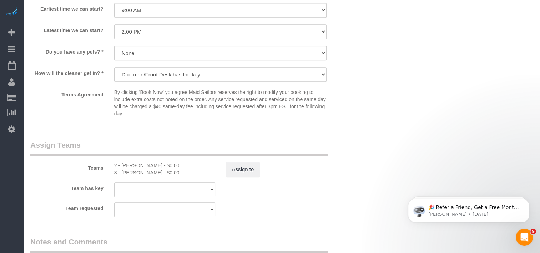
scroll to position [713, 0]
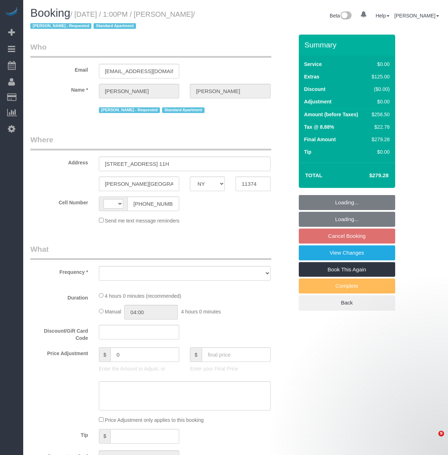
select select "NY"
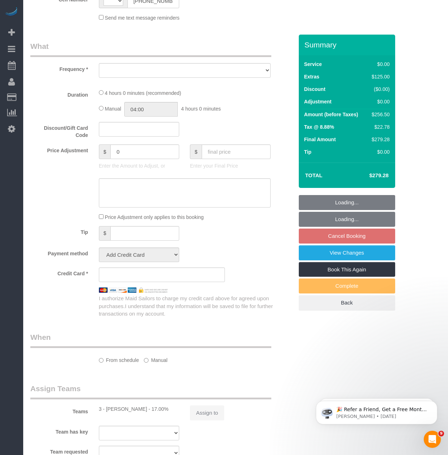
select select "string:[GEOGRAPHIC_DATA]"
select select "object:777"
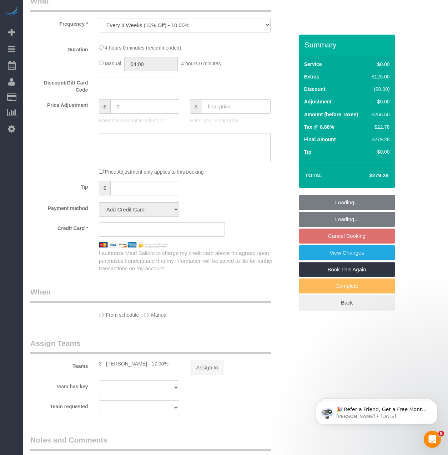
select select "1"
select select "spot6"
select select "number:89"
select select "number:90"
select select "number:15"
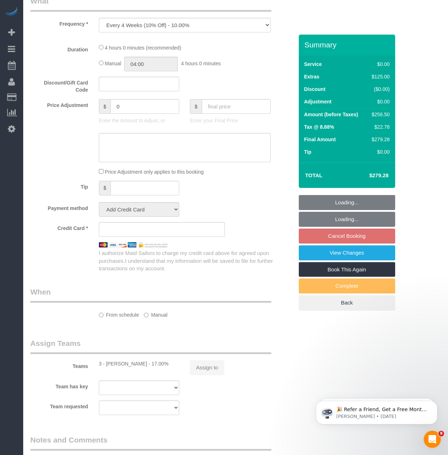
select select "number:6"
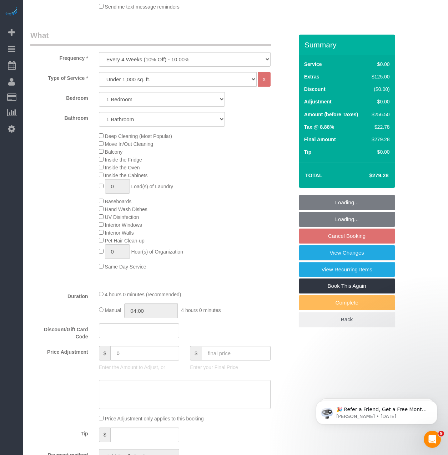
select select "string:stripe-pm_1PYAHI4VGloSiKo79lVMBurU"
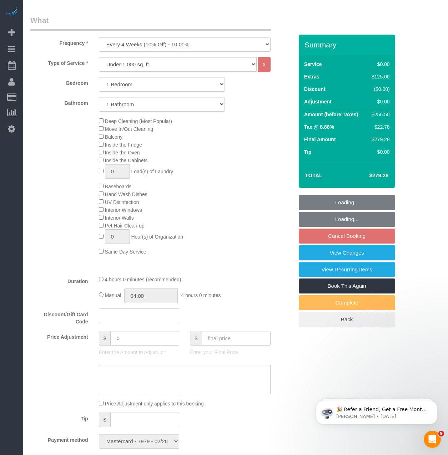
select select "object:1421"
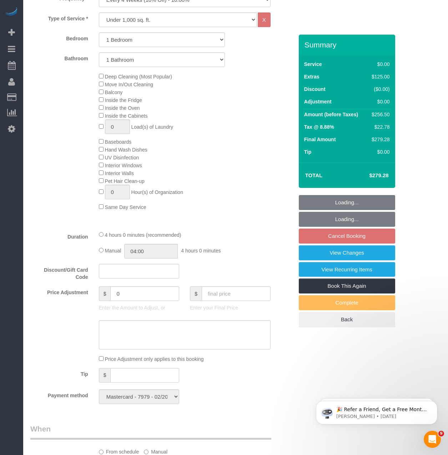
scroll to position [355, 0]
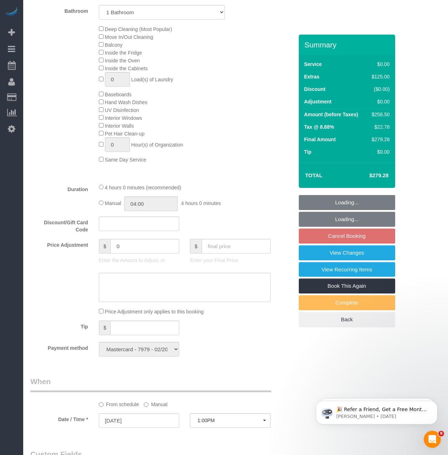
select select "1"
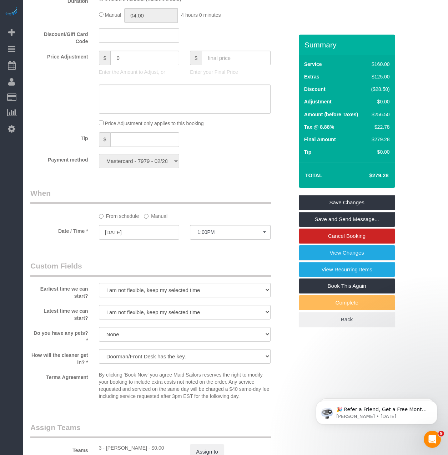
scroll to position [605, 0]
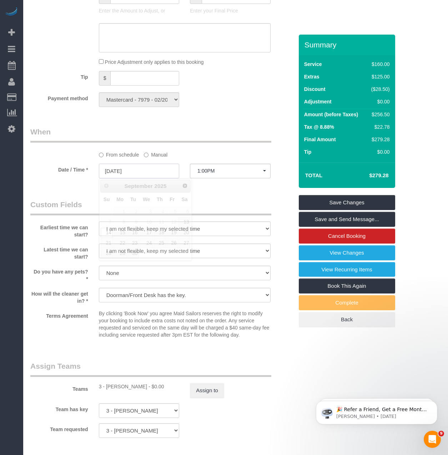
click at [133, 164] on input "09/14/2025" at bounding box center [139, 171] width 81 height 15
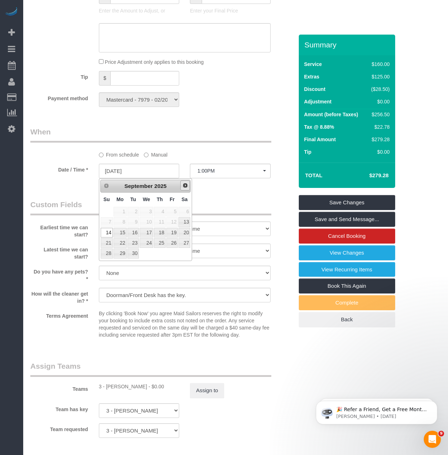
click at [186, 184] on span "Next" at bounding box center [185, 186] width 6 height 6
click at [130, 234] on link "14" at bounding box center [132, 233] width 11 height 10
type input "10/14/2025"
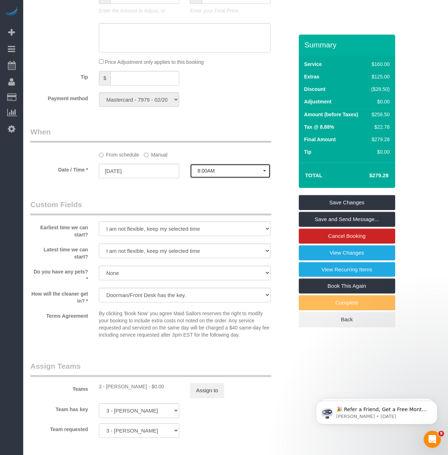
click at [204, 173] on span "8:00AM" at bounding box center [230, 171] width 66 height 6
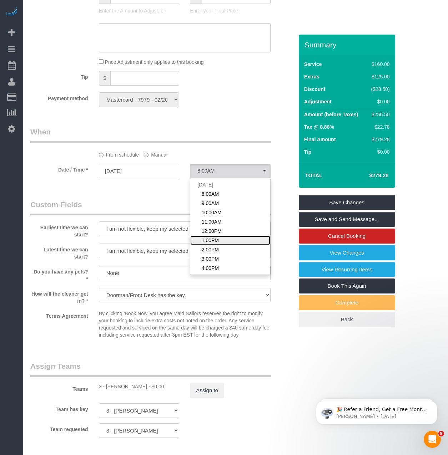
click at [216, 242] on span "1:00PM" at bounding box center [210, 240] width 17 height 7
select select "spot61"
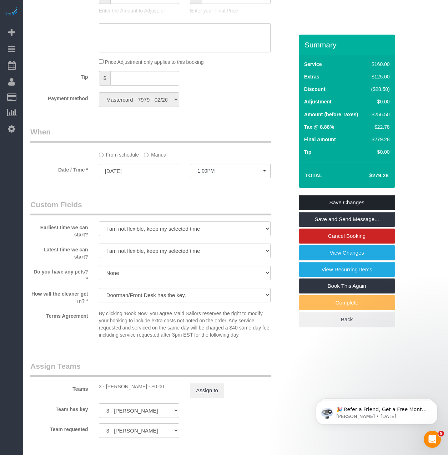
click at [342, 200] on link "Save Changes" at bounding box center [347, 202] width 96 height 15
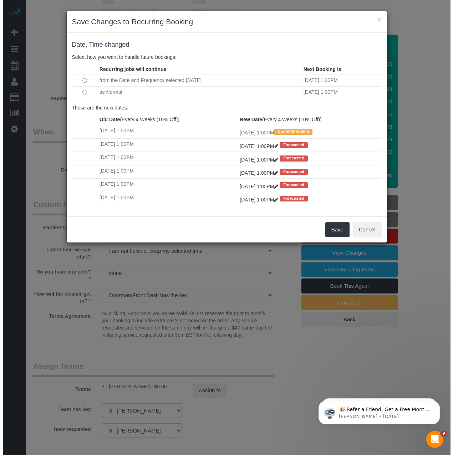
scroll to position [603, 0]
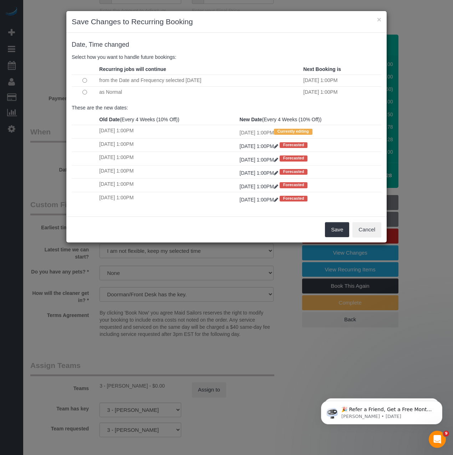
click at [82, 71] on th at bounding box center [85, 69] width 26 height 11
click at [88, 81] on td at bounding box center [85, 81] width 26 height 12
click at [85, 77] on td at bounding box center [85, 81] width 26 height 12
click at [78, 82] on td at bounding box center [85, 81] width 26 height 12
click at [343, 233] on button "Save" at bounding box center [337, 229] width 24 height 15
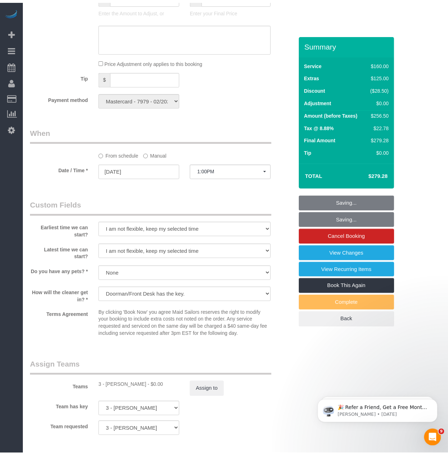
scroll to position [605, 0]
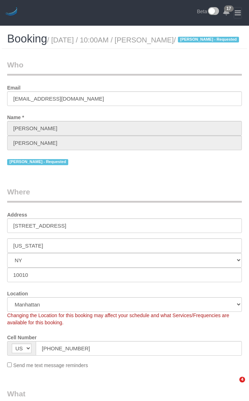
select select "NY"
select select "string:stripe-pm_1RP3WH4VGloSiKo7ik8H14Fw"
select select "1"
select select "number:56"
select select "number:71"
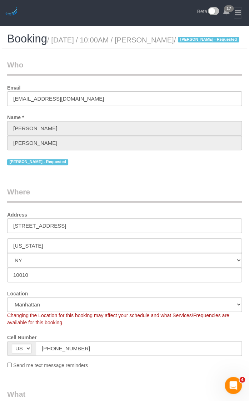
select select "number:15"
select select "number:5"
select select "object:1021"
select select "spot1"
select select "object:1451"
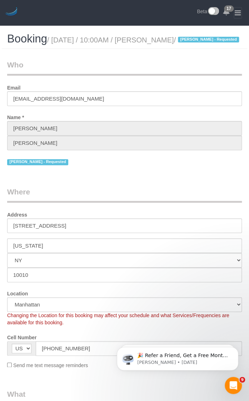
select select "1"
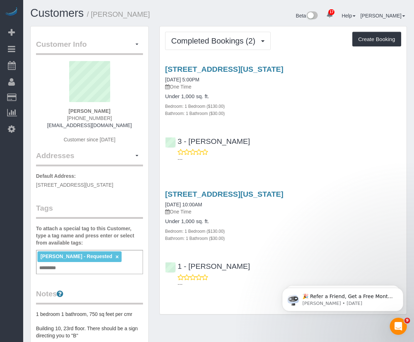
click at [305, 128] on div "[STREET_ADDRESS][US_STATE] [DATE] 5:00PM One Time Under 1,000 sq. ft. Bedroom: …" at bounding box center [283, 112] width 247 height 107
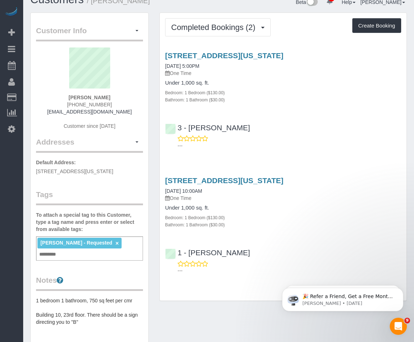
scroll to position [36, 0]
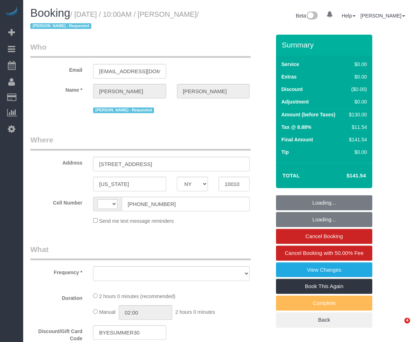
select select "NY"
select select "string:[GEOGRAPHIC_DATA]"
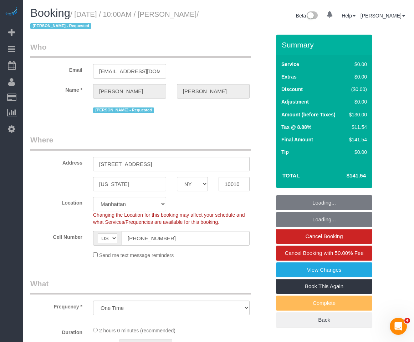
select select "object:922"
select select "string:stripe-pm_1RP3WH4VGloSiKo7ik8H14Fw"
select select "number:56"
select select "number:71"
select select "number:15"
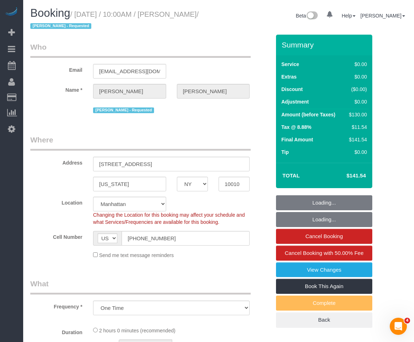
select select "number:5"
select select "spot1"
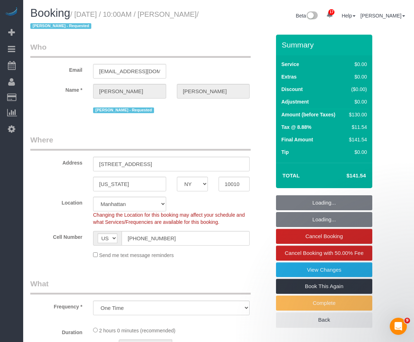
select select "1"
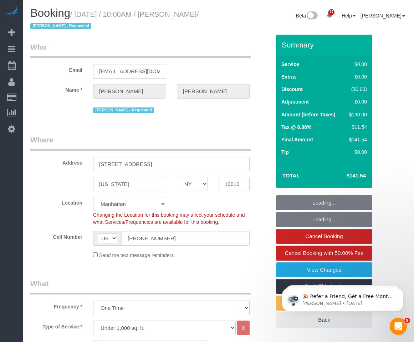
select select "1"
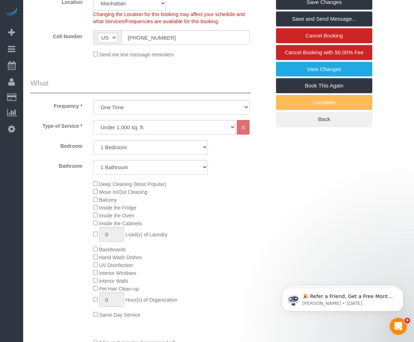
scroll to position [71, 0]
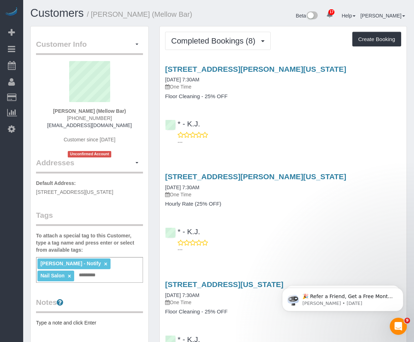
drag, startPoint x: 313, startPoint y: 70, endPoint x: 163, endPoint y: 68, distance: 150.2
click at [163, 68] on div "[STREET_ADDRESS][PERSON_NAME][US_STATE] [DATE] 7:30AM One Time Floor Cleaning -…" at bounding box center [283, 82] width 247 height 35
copy link "[STREET_ADDRESS][PERSON_NAME][US_STATE]"
